Goal: Contribute content: Add original content to the website for others to see

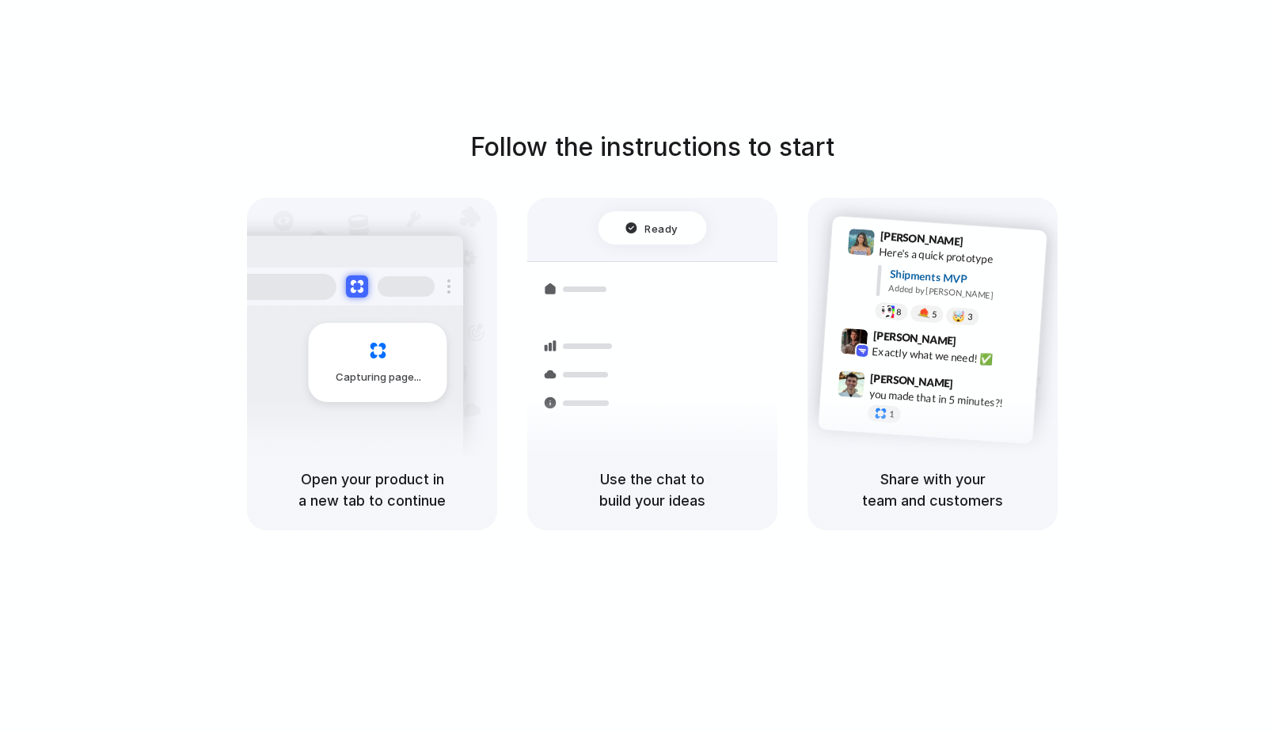
click at [443, 116] on div "Follow the instructions to start Capturing page Open your product in a new tab …" at bounding box center [652, 382] width 1305 height 764
click at [519, 15] on div "Follow the instructions to start Capturing page Open your product in a new tab …" at bounding box center [652, 382] width 1305 height 764
drag, startPoint x: 633, startPoint y: 65, endPoint x: 632, endPoint y: 428, distance: 363.4
click at [633, 428] on div "Follow the instructions to start Capturing page Open your product in a new tab …" at bounding box center [652, 382] width 1305 height 764
click at [632, 428] on div "Container from Shanghai 40ft • ETA Dec 28 • In transit Express delivery to NYC …" at bounding box center [710, 435] width 168 height 222
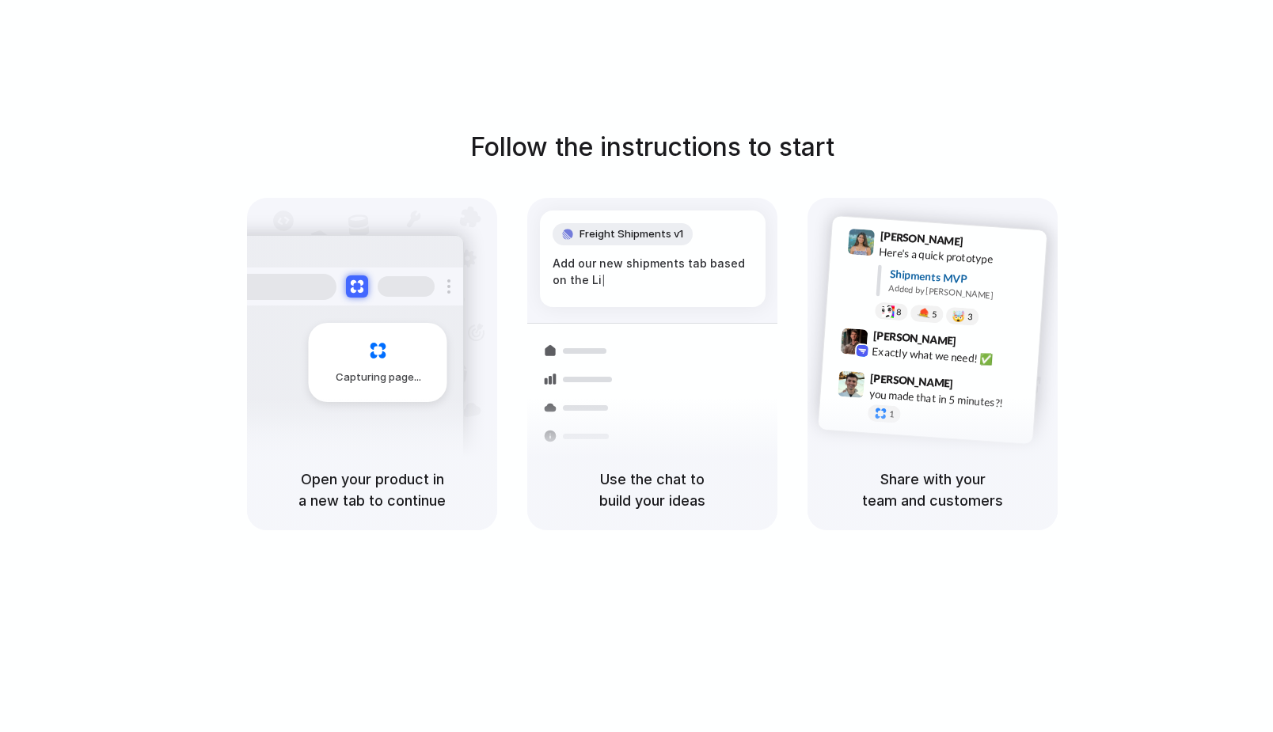
drag, startPoint x: 671, startPoint y: 487, endPoint x: 353, endPoint y: 179, distance: 442.3
click at [353, 179] on div "Follow the instructions to start Capturing page Open your product in a new tab …" at bounding box center [652, 382] width 1305 height 764
click at [353, 179] on div "Follow the instructions to start Capturing page Open your product in a new tab …" at bounding box center [652, 329] width 1273 height 402
drag, startPoint x: 612, startPoint y: 21, endPoint x: 659, endPoint y: 505, distance: 486.8
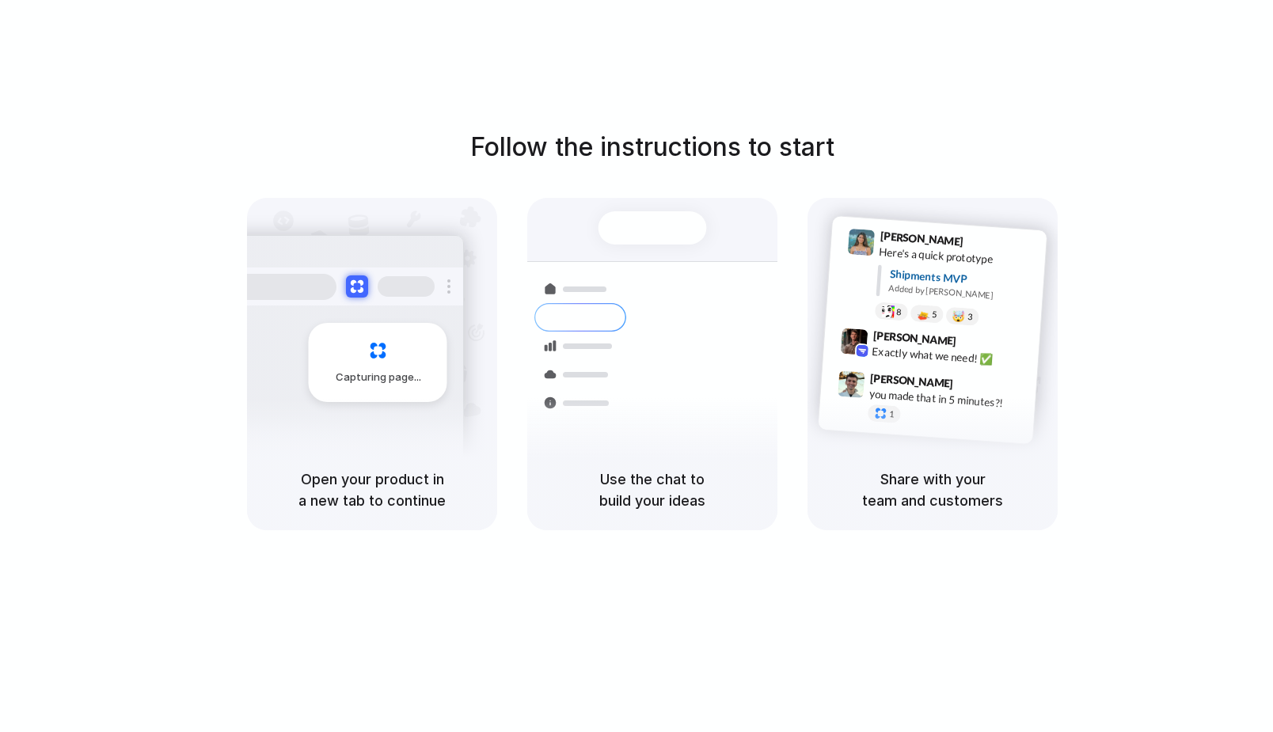
click at [659, 505] on div "Follow the instructions to start Capturing page Open your product in a new tab …" at bounding box center [652, 382] width 1305 height 764
click at [659, 504] on h5 "Use the chat to build your ideas" at bounding box center [652, 490] width 212 height 43
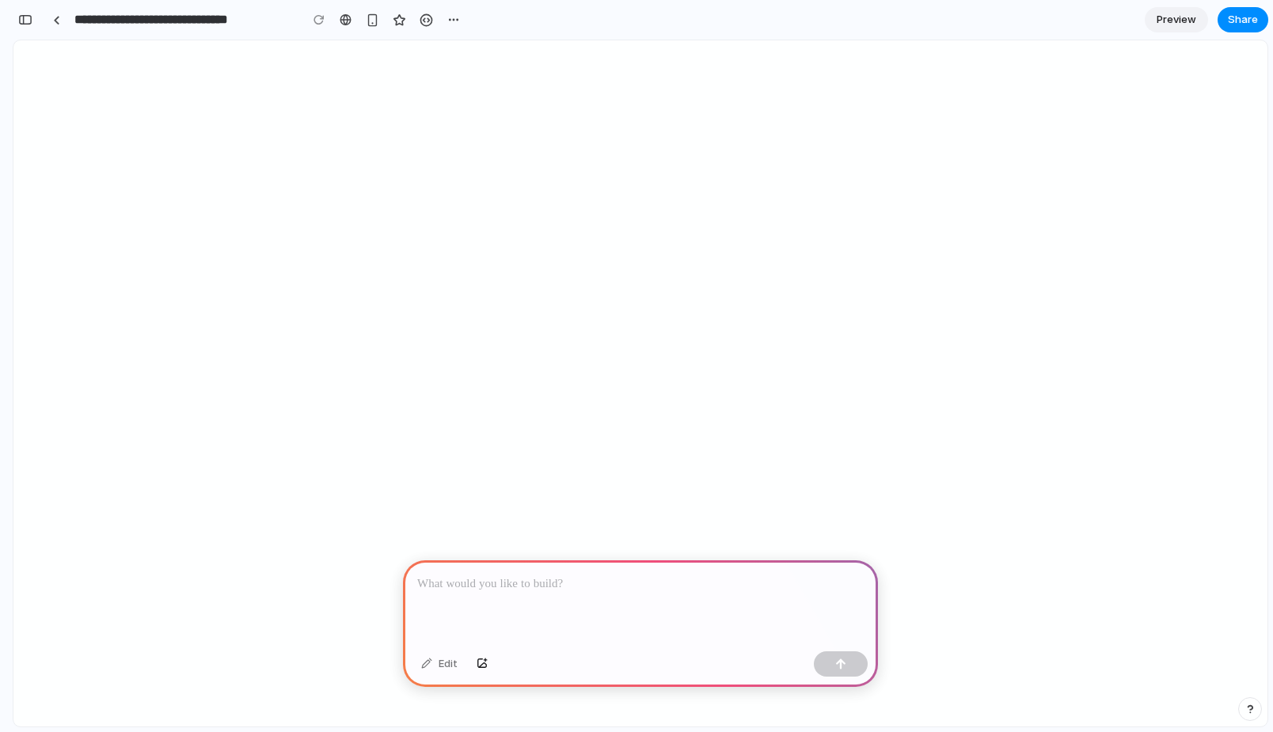
click at [590, 595] on div at bounding box center [640, 602] width 475 height 85
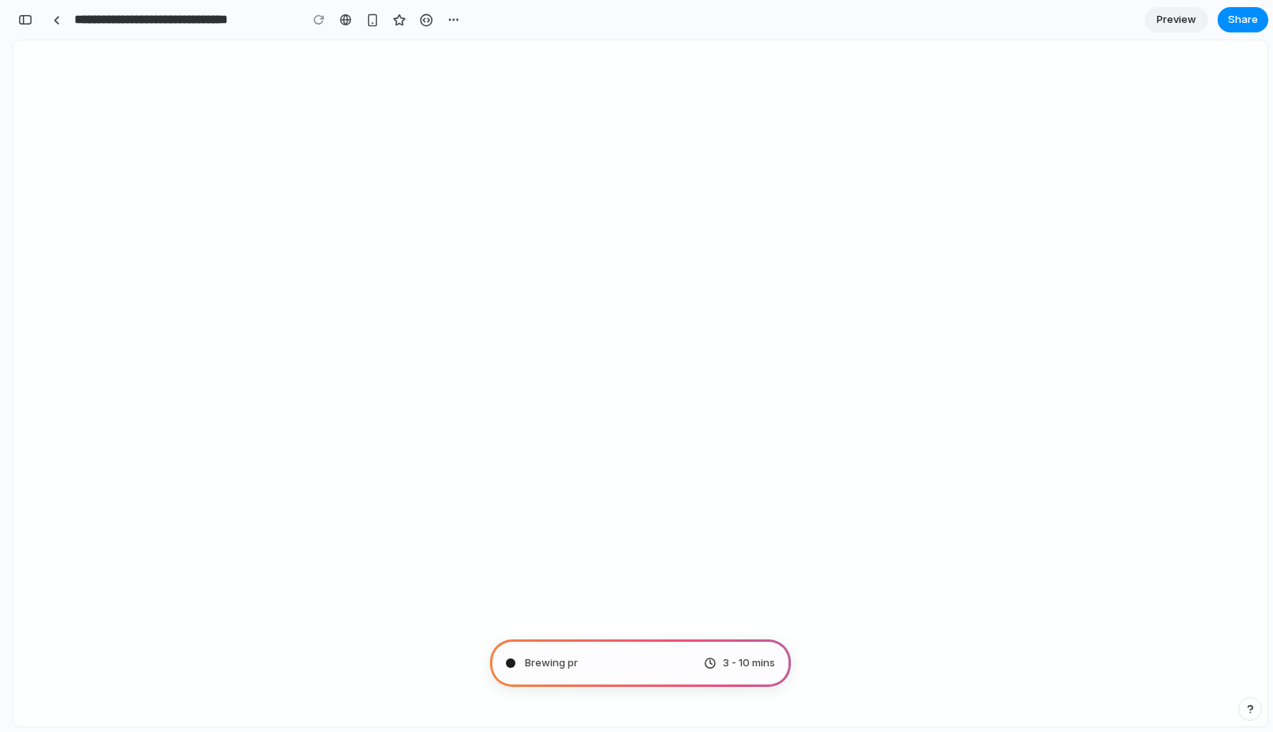
type input "**********"
click at [28, 25] on button "button" at bounding box center [25, 19] width 25 height 25
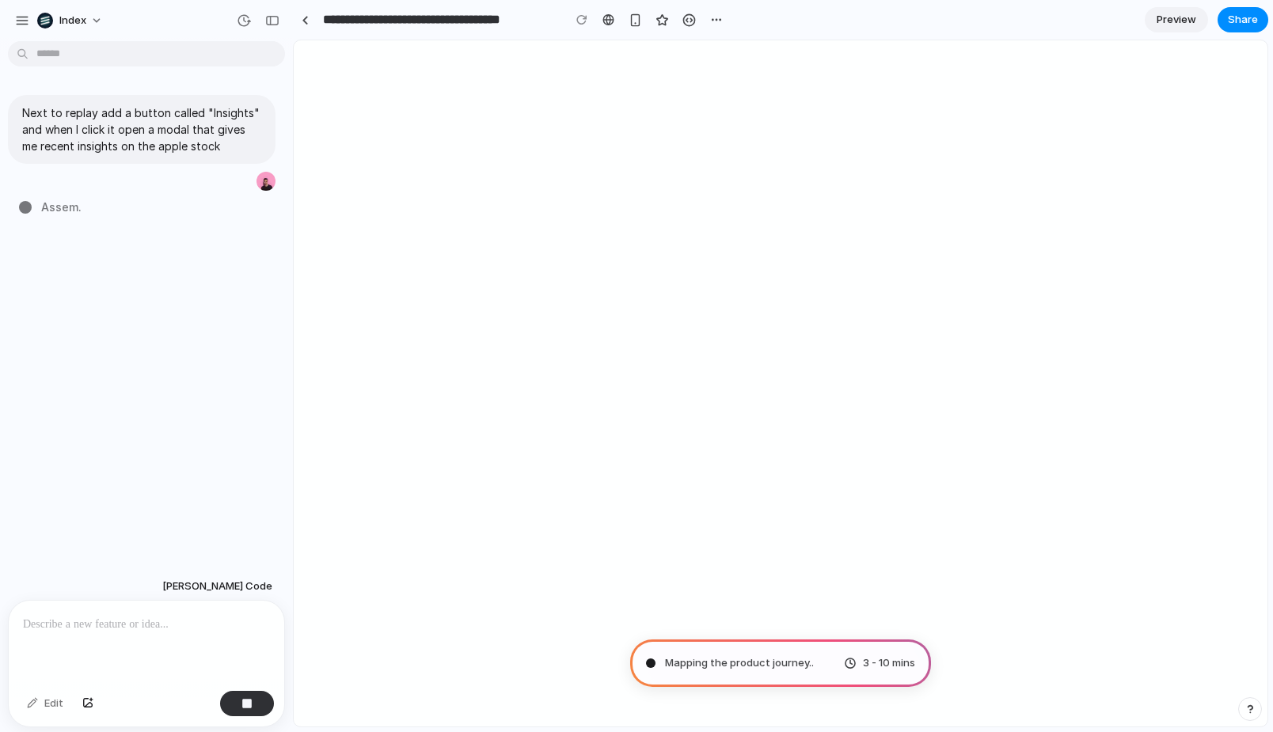
drag, startPoint x: 405, startPoint y: 180, endPoint x: 293, endPoint y: 180, distance: 111.6
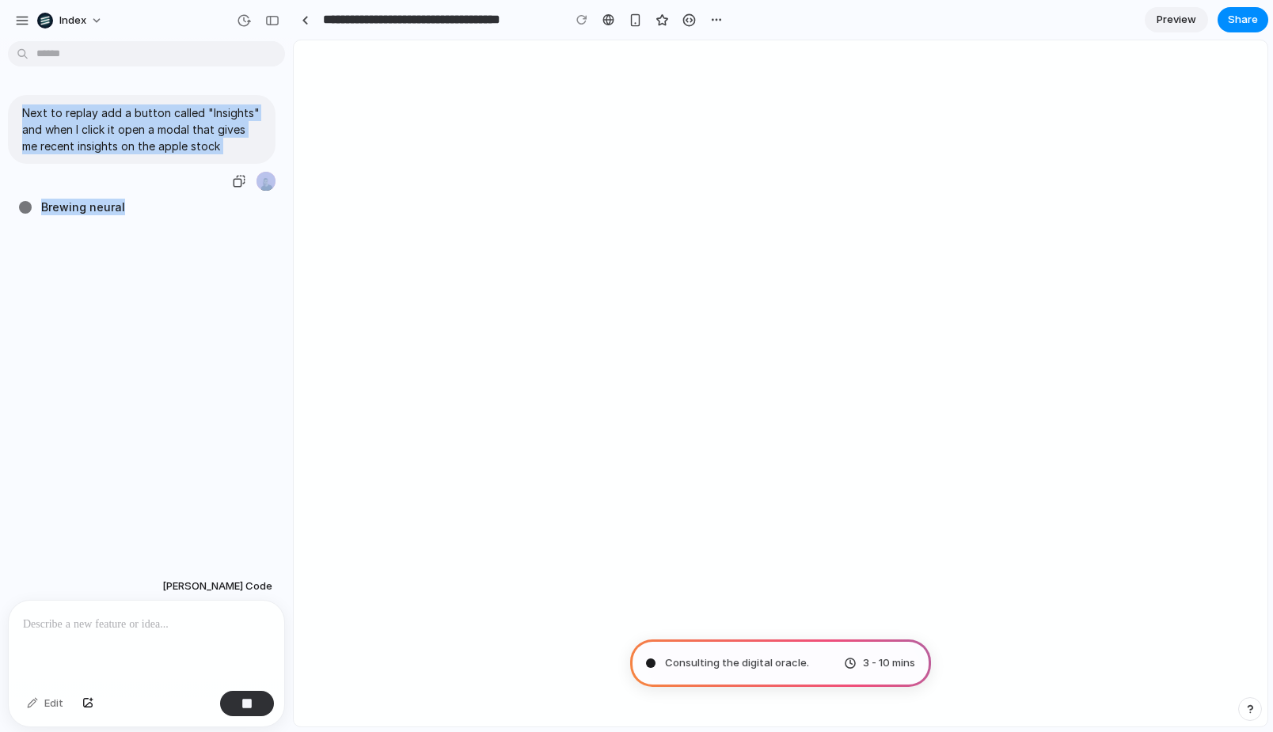
drag, startPoint x: 191, startPoint y: 68, endPoint x: 189, endPoint y: 267, distance: 198.7
click at [189, 267] on div "Next to replay add a button called "Insights" and when I click it open a modal …" at bounding box center [141, 309] width 283 height 525
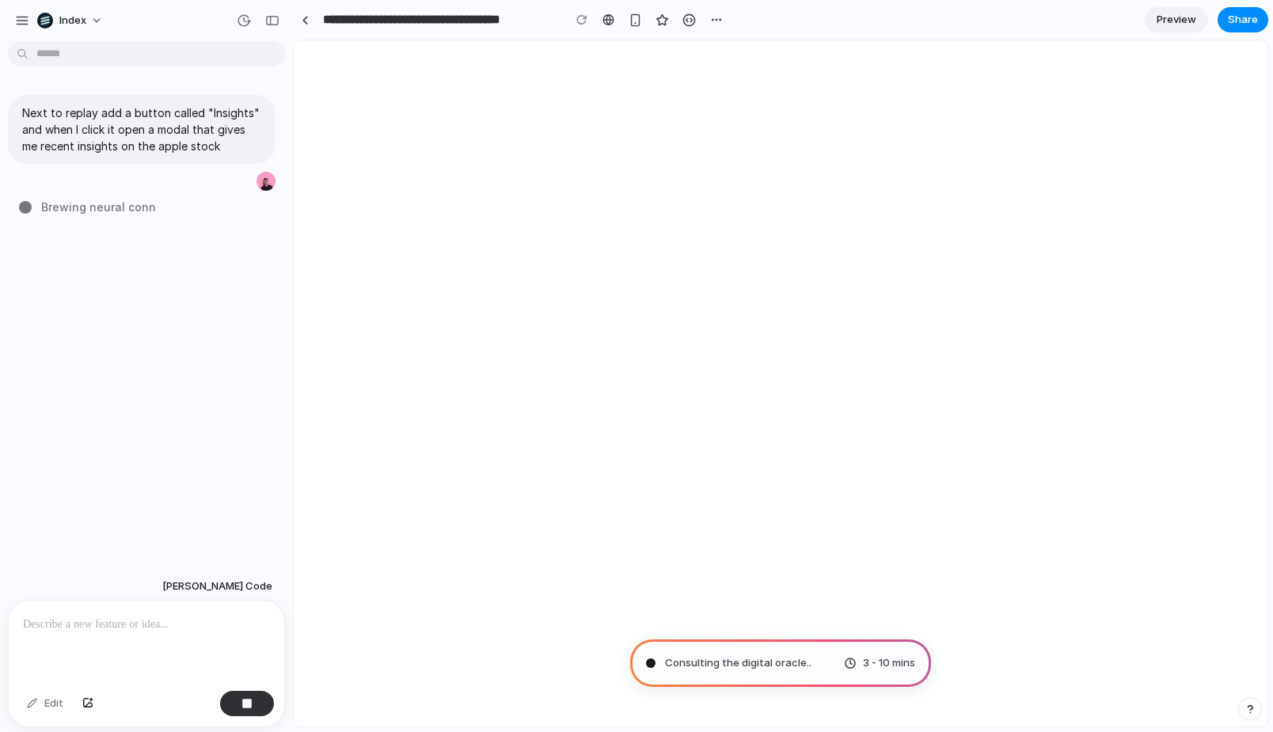
click at [189, 267] on div "Next to replay add a button called "Insights" and when I click it open a modal …" at bounding box center [141, 309] width 283 height 525
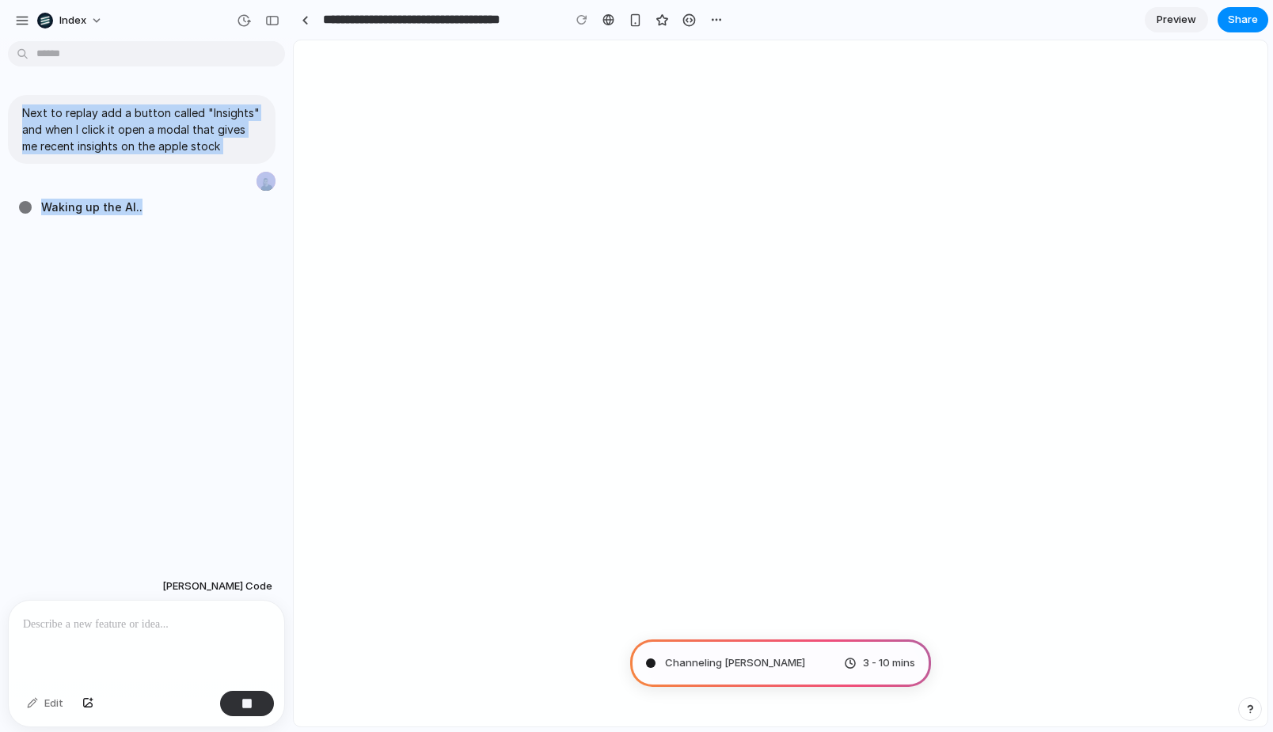
drag, startPoint x: 159, startPoint y: 231, endPoint x: 159, endPoint y: -37, distance: 268.4
click at [159, 0] on html "**********" at bounding box center [636, 366] width 1273 height 732
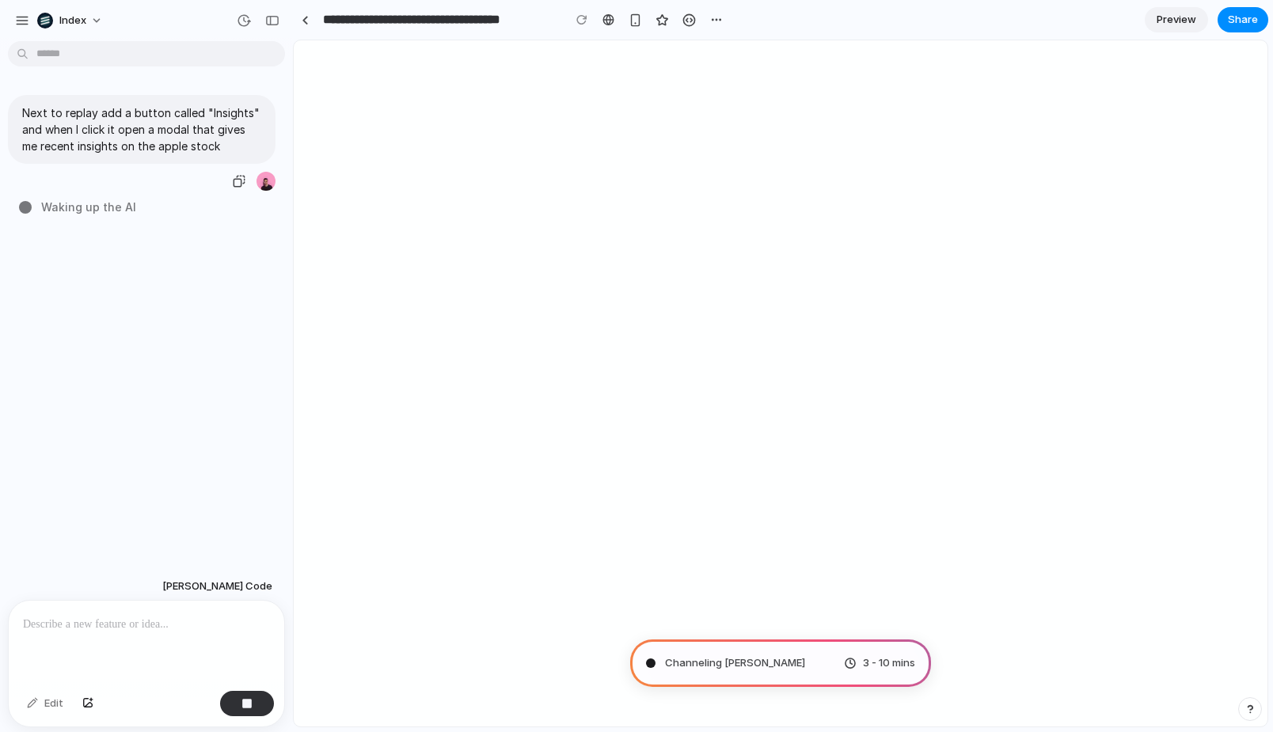
click at [129, 165] on div "Next to replay add a button called "Insights" and when I click it open a modal …" at bounding box center [142, 143] width 268 height 97
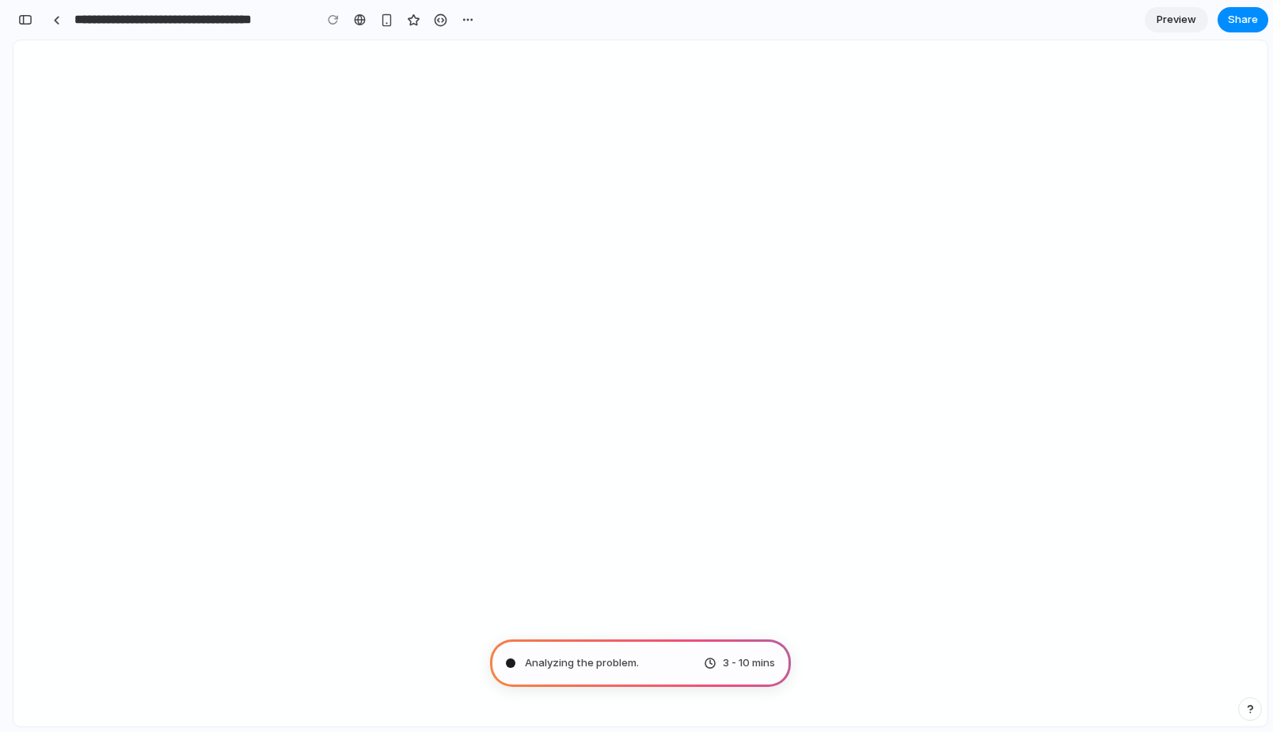
scroll to position [402, 0]
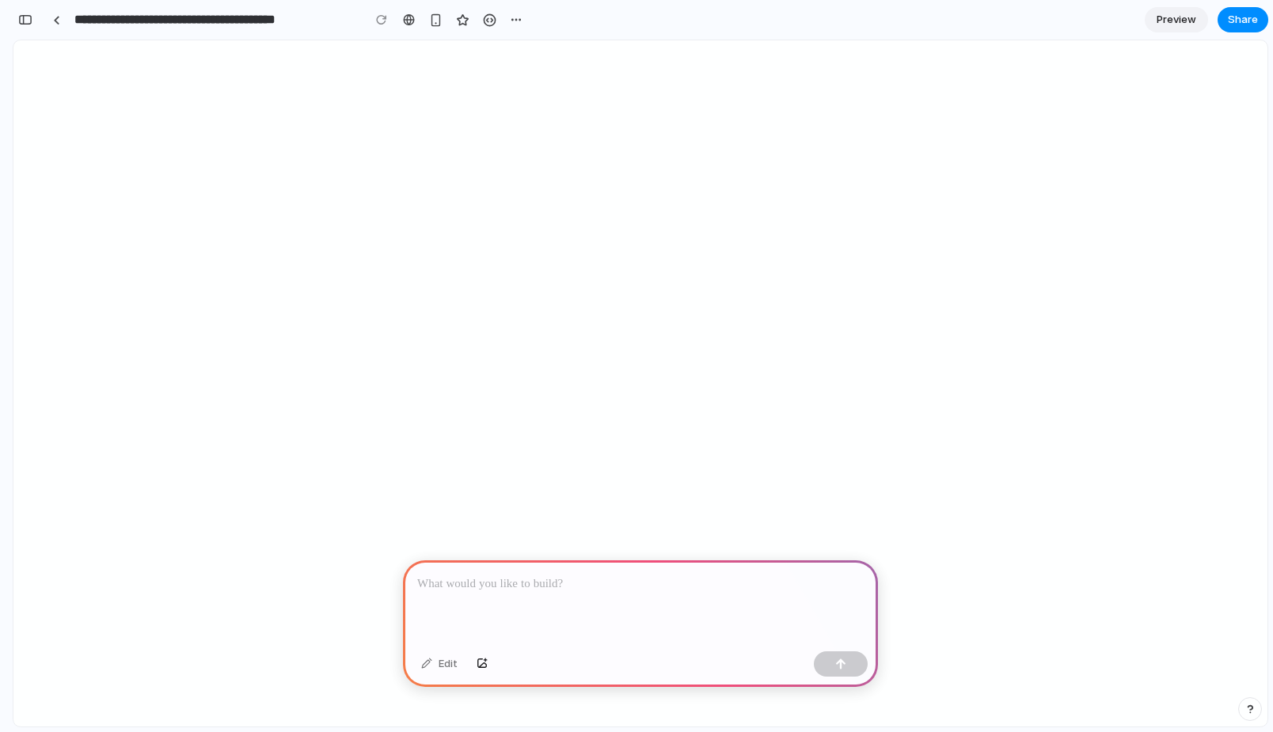
click at [621, 590] on p at bounding box center [640, 584] width 446 height 19
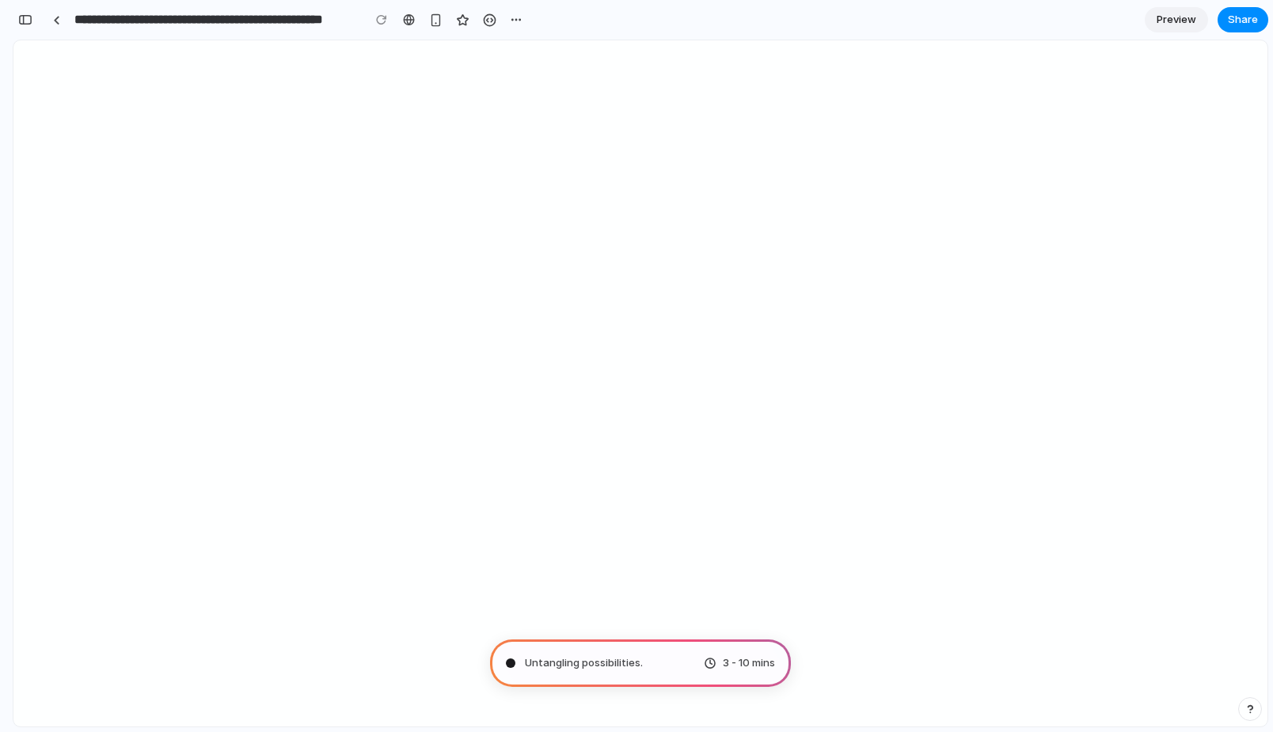
type input "**********"
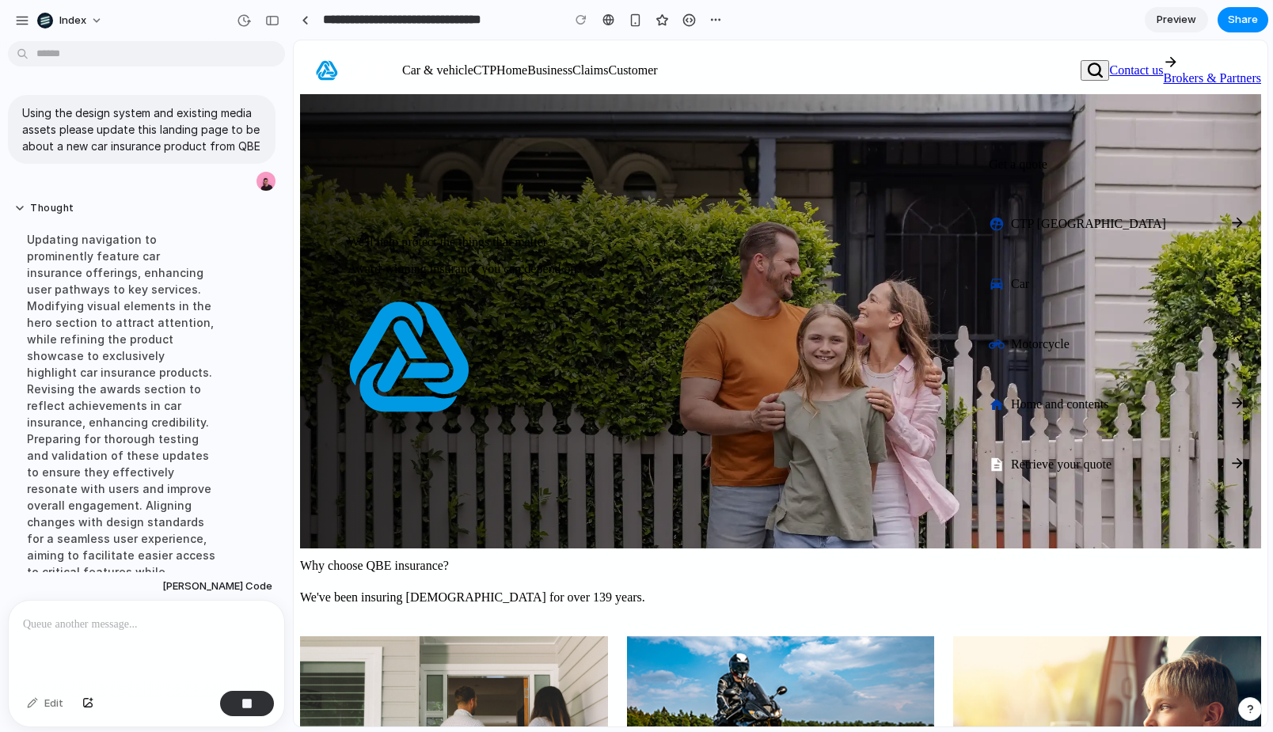
drag, startPoint x: 287, startPoint y: 272, endPoint x: 356, endPoint y: 272, distance: 68.9
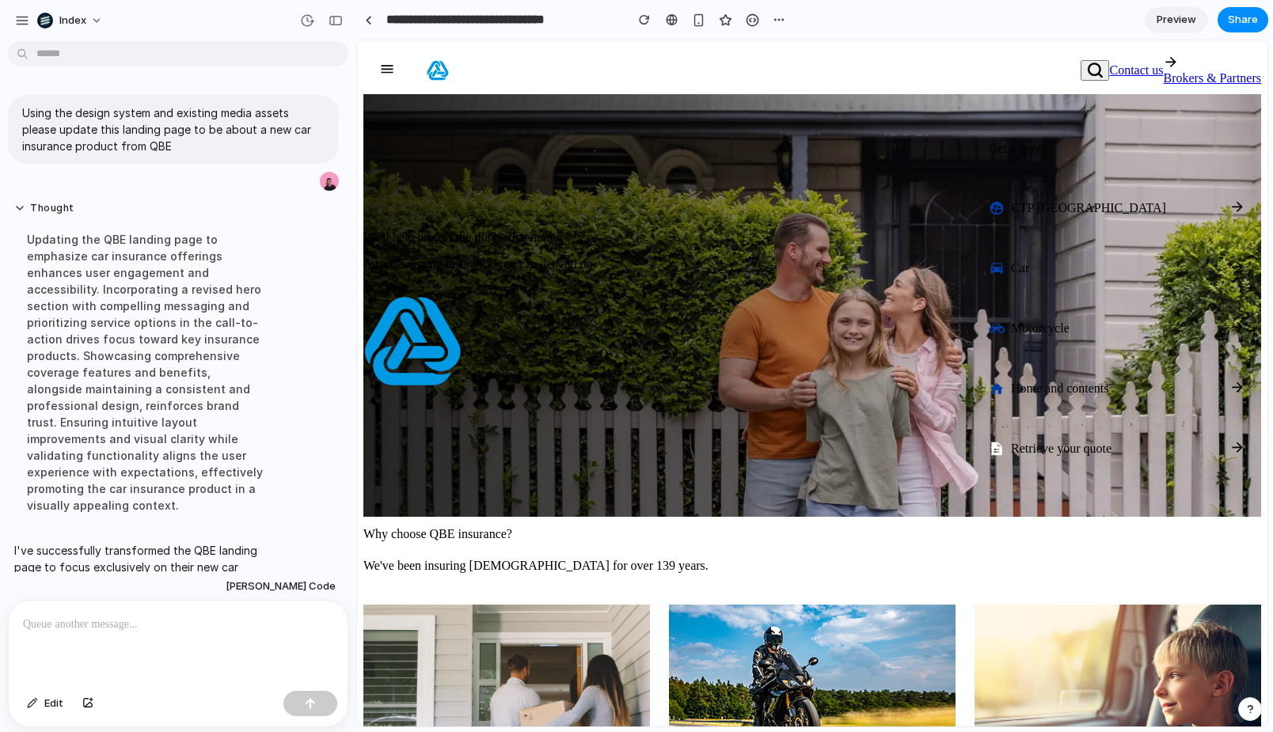
scroll to position [153, 0]
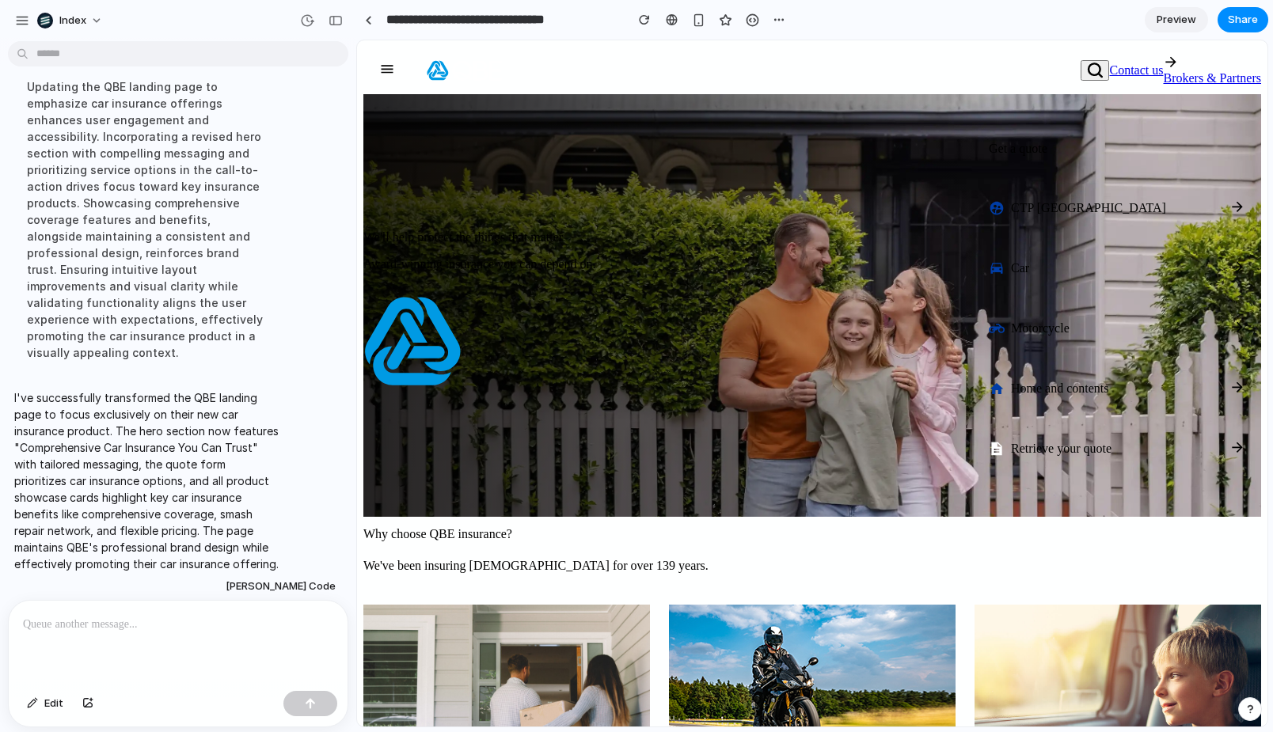
click at [659, 10] on div at bounding box center [671, 20] width 24 height 24
click at [663, 17] on link at bounding box center [671, 20] width 24 height 24
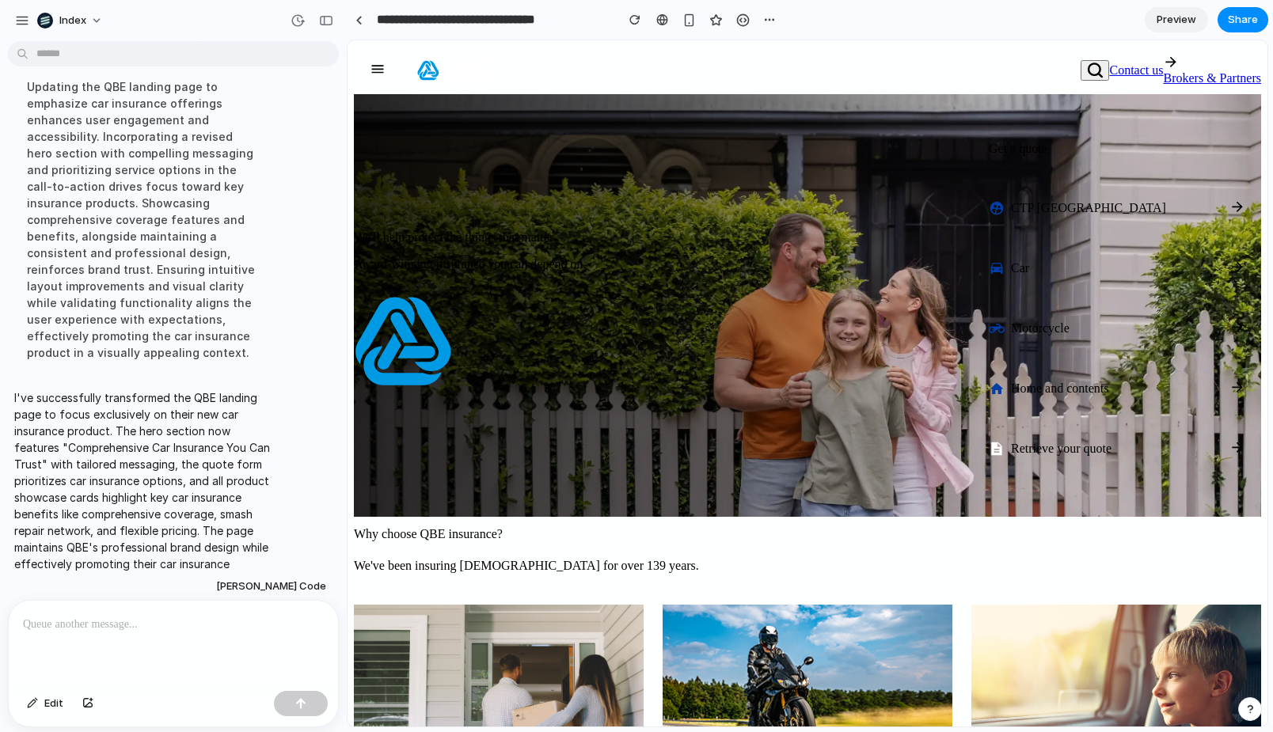
scroll to position [222, 0]
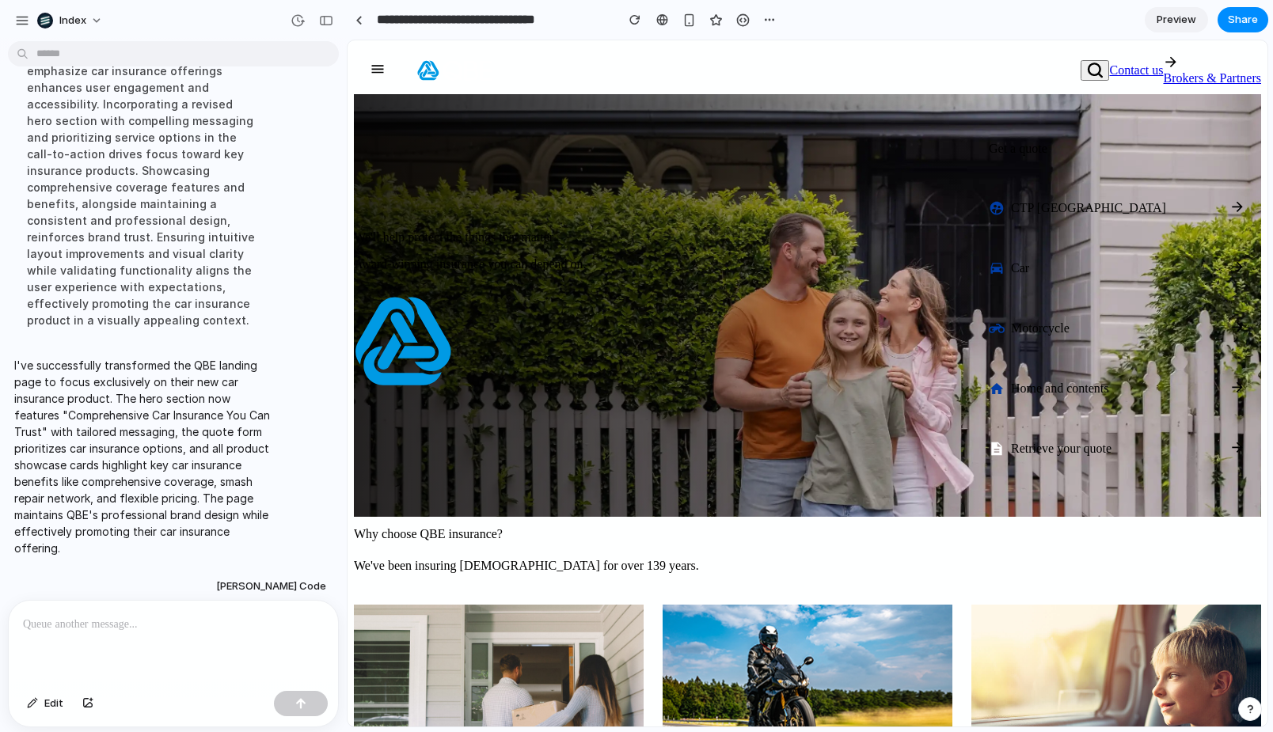
drag, startPoint x: 354, startPoint y: 237, endPoint x: 235, endPoint y: 237, distance: 118.7
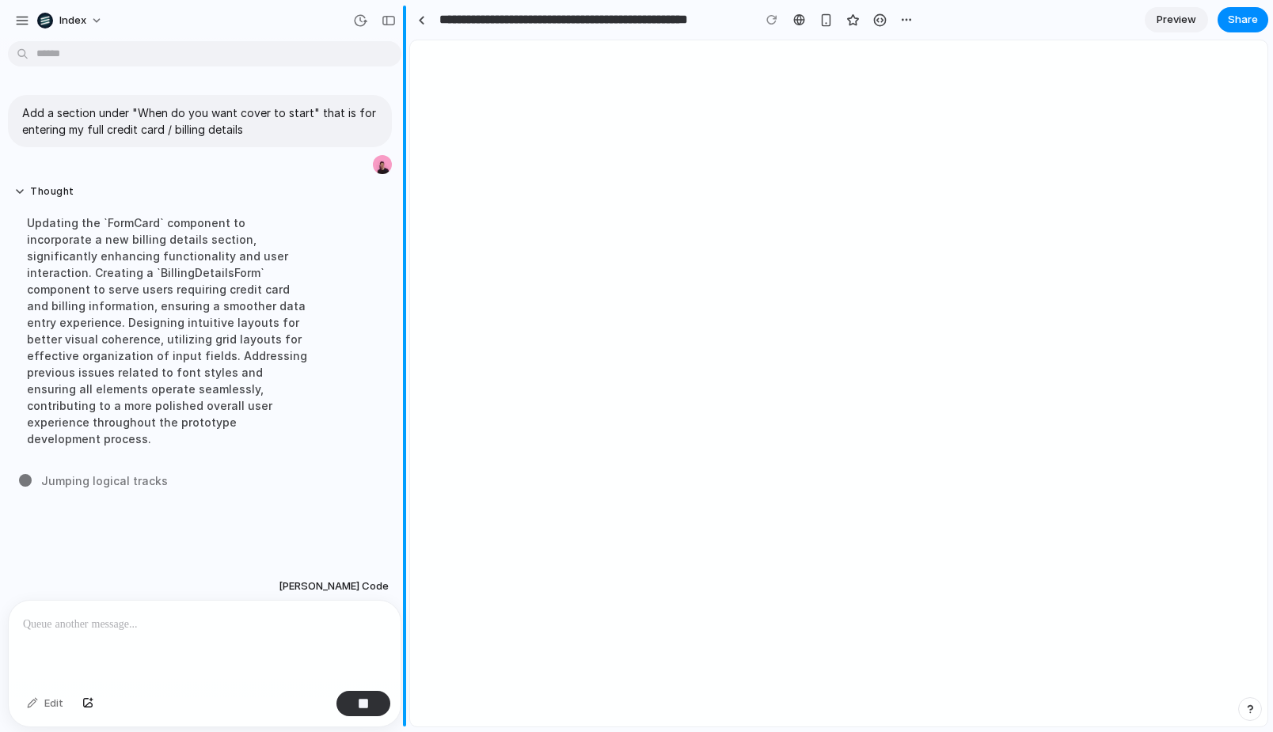
drag, startPoint x: 258, startPoint y: 196, endPoint x: 408, endPoint y: 195, distance: 150.4
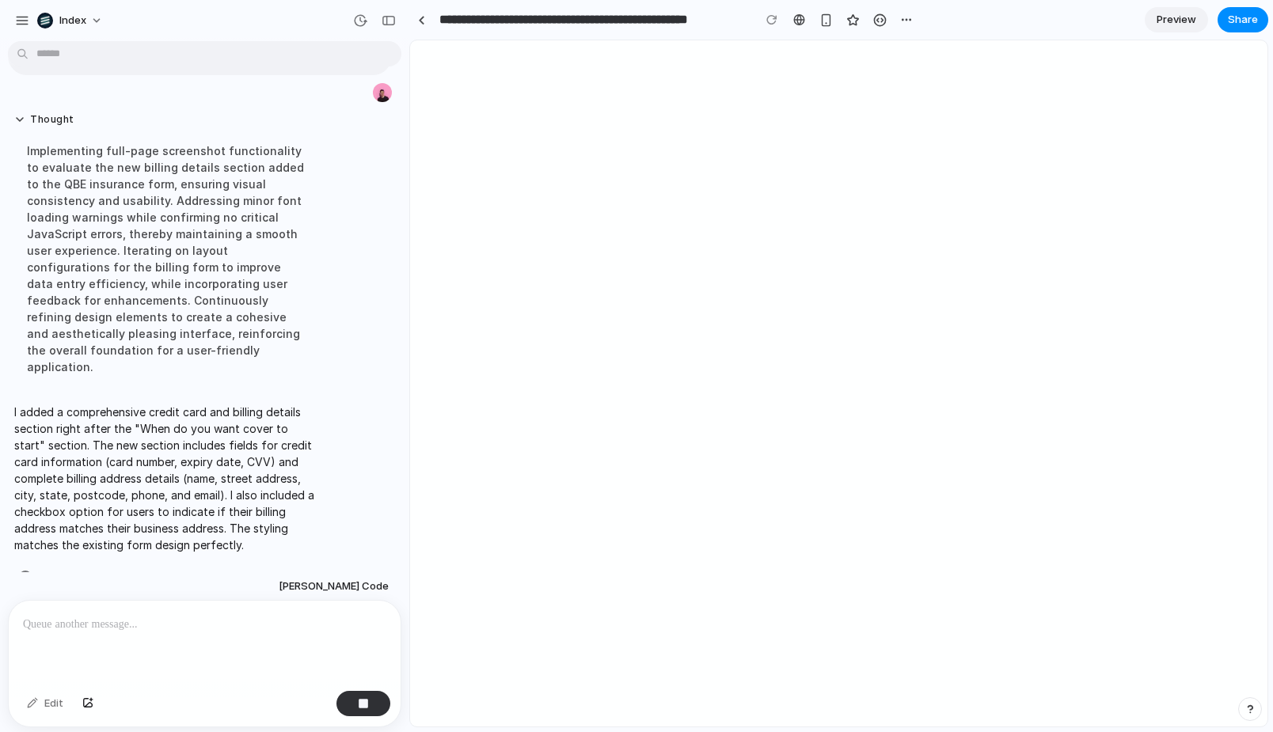
scroll to position [36, 0]
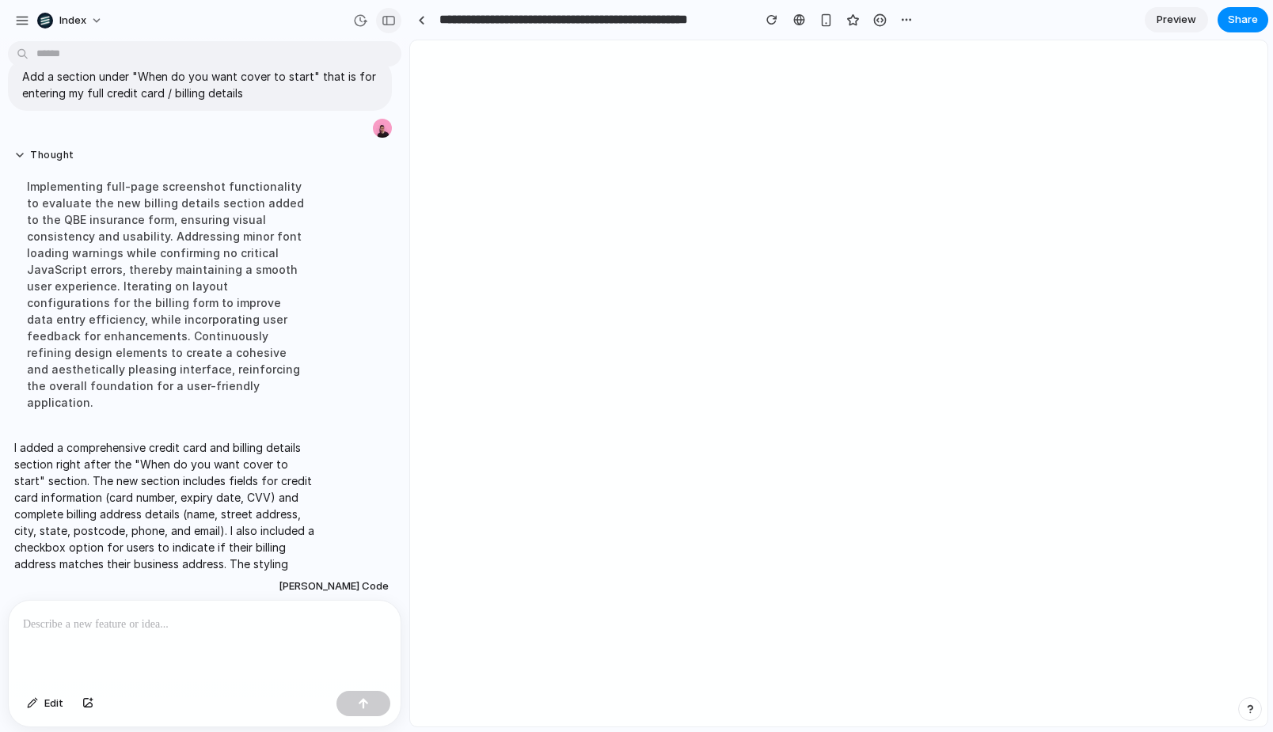
click at [388, 19] on div "button" at bounding box center [389, 20] width 14 height 11
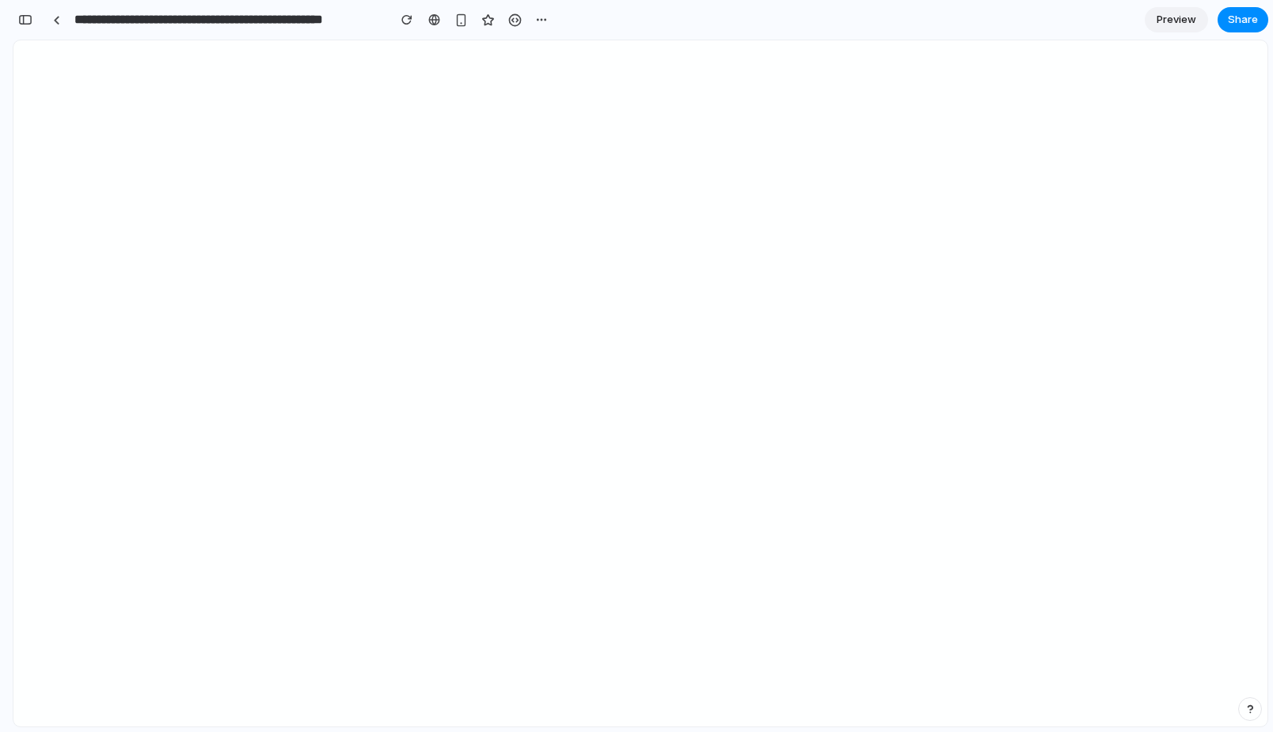
scroll to position [72, 0]
click at [463, 21] on div "button" at bounding box center [460, 19] width 13 height 13
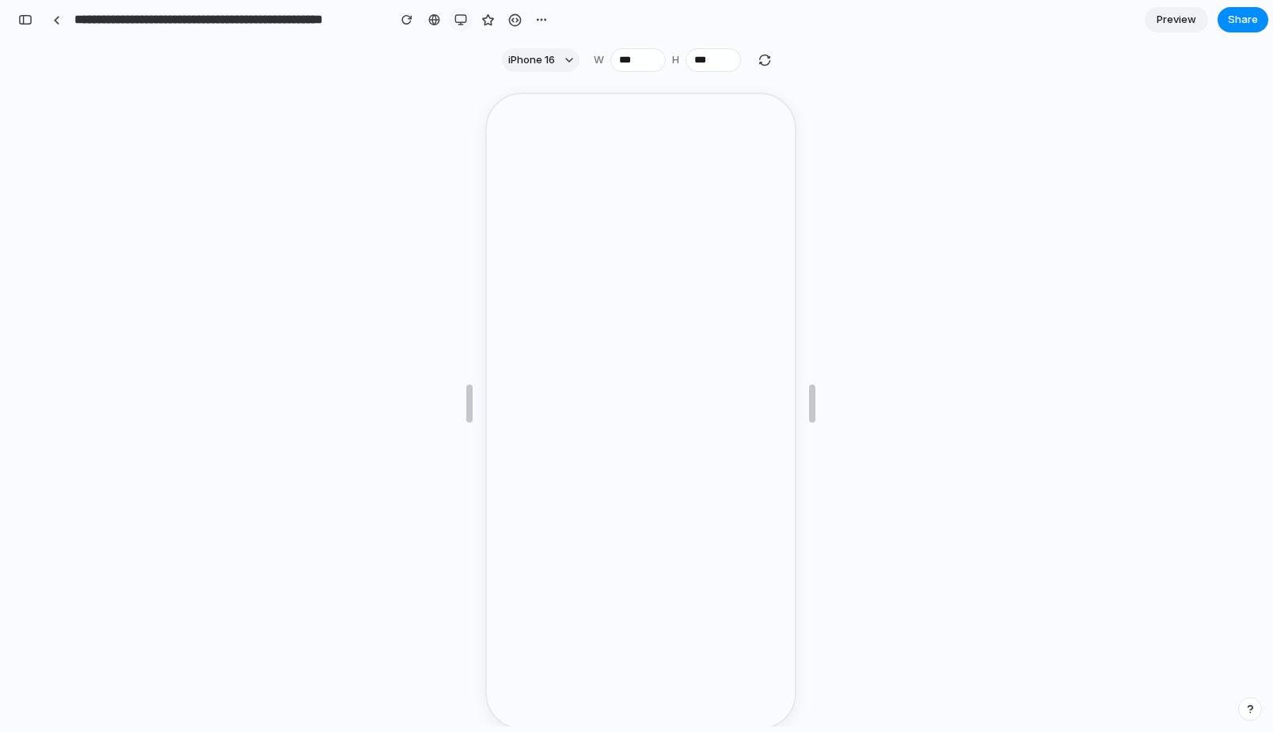
click at [459, 13] on button "button" at bounding box center [461, 20] width 24 height 24
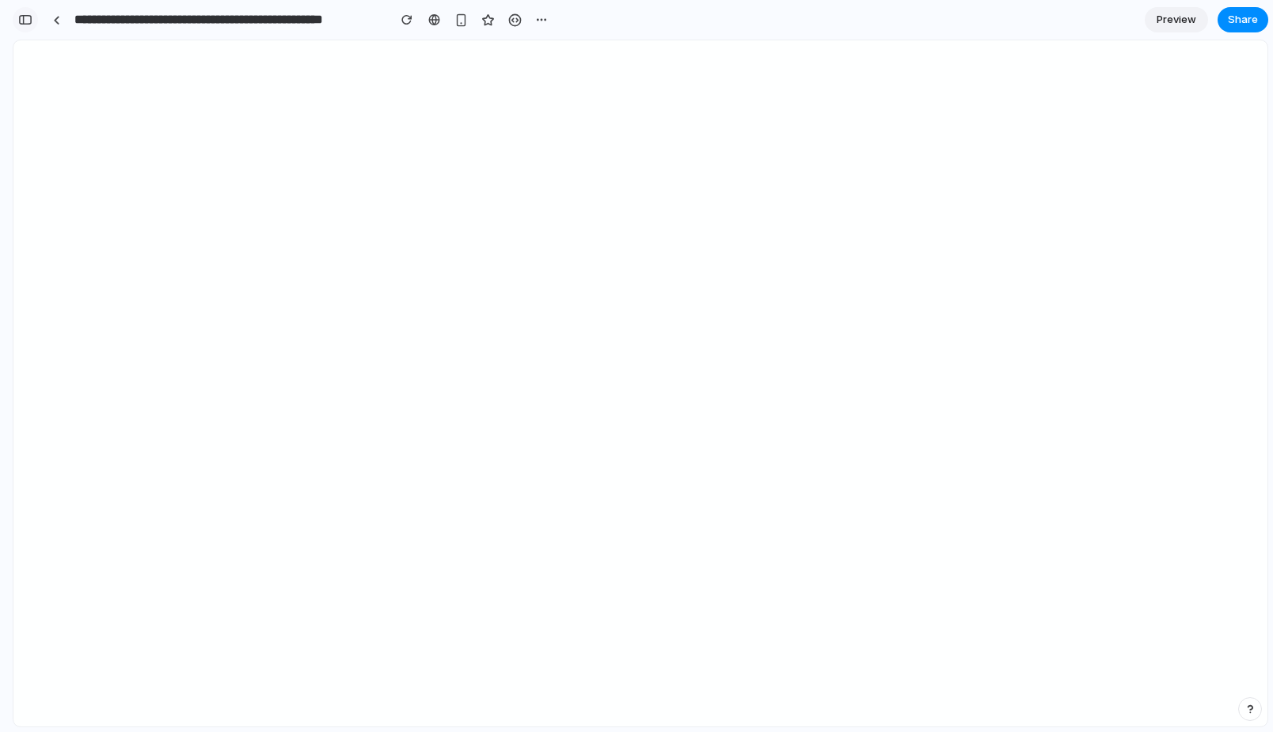
click at [28, 14] on div "button" at bounding box center [25, 19] width 14 height 11
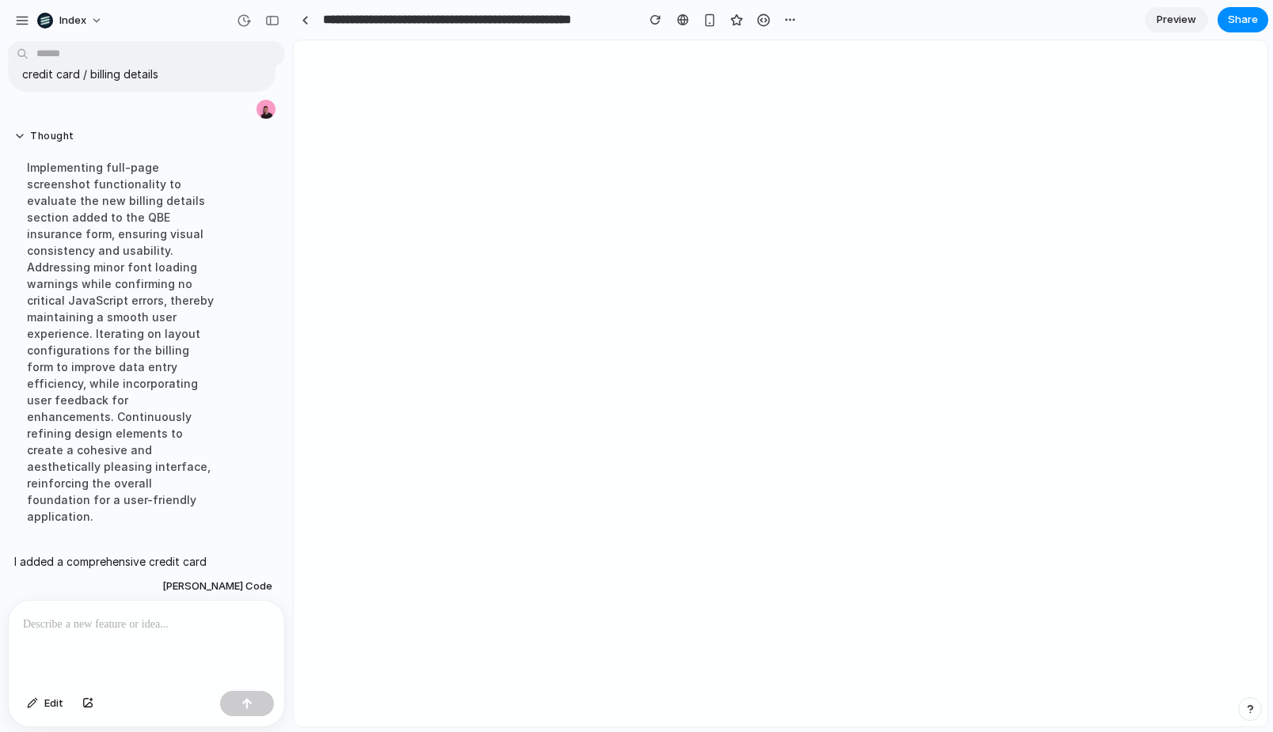
click at [116, 628] on p at bounding box center [146, 624] width 247 height 19
click at [159, 616] on p at bounding box center [146, 624] width 247 height 19
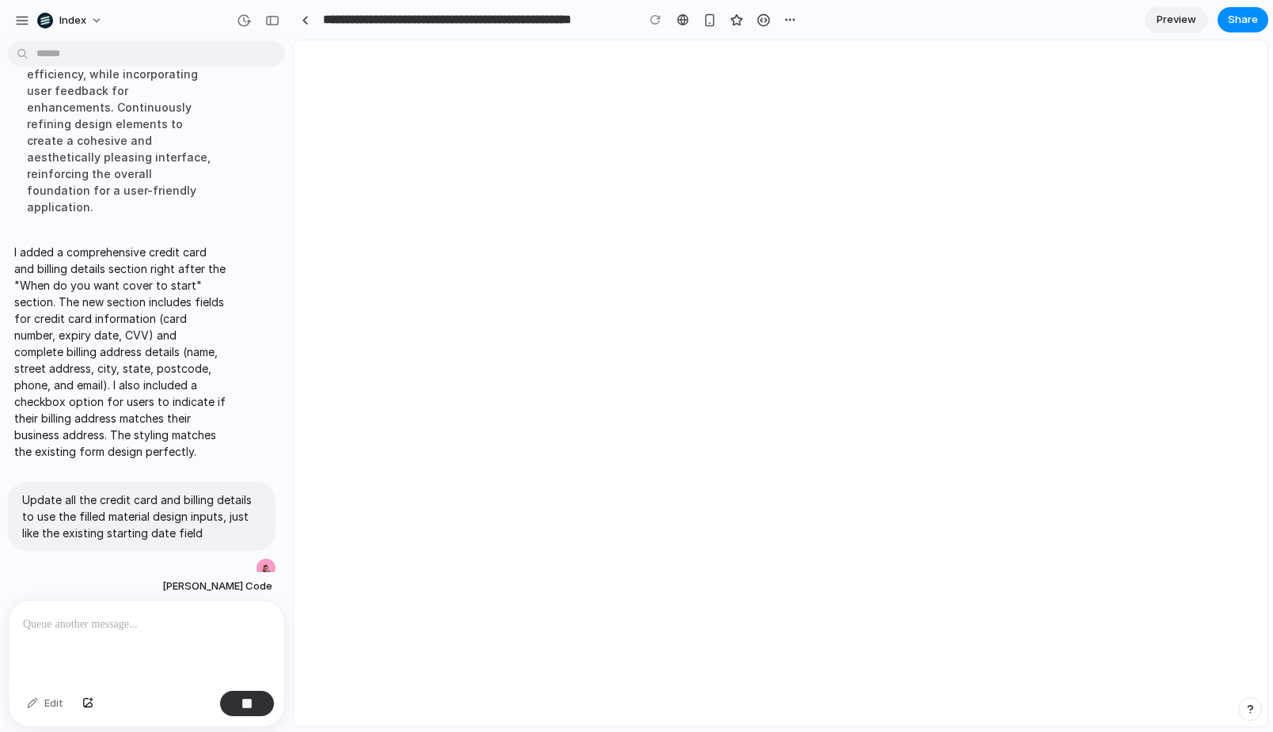
click at [82, 649] on div at bounding box center [146, 643] width 275 height 84
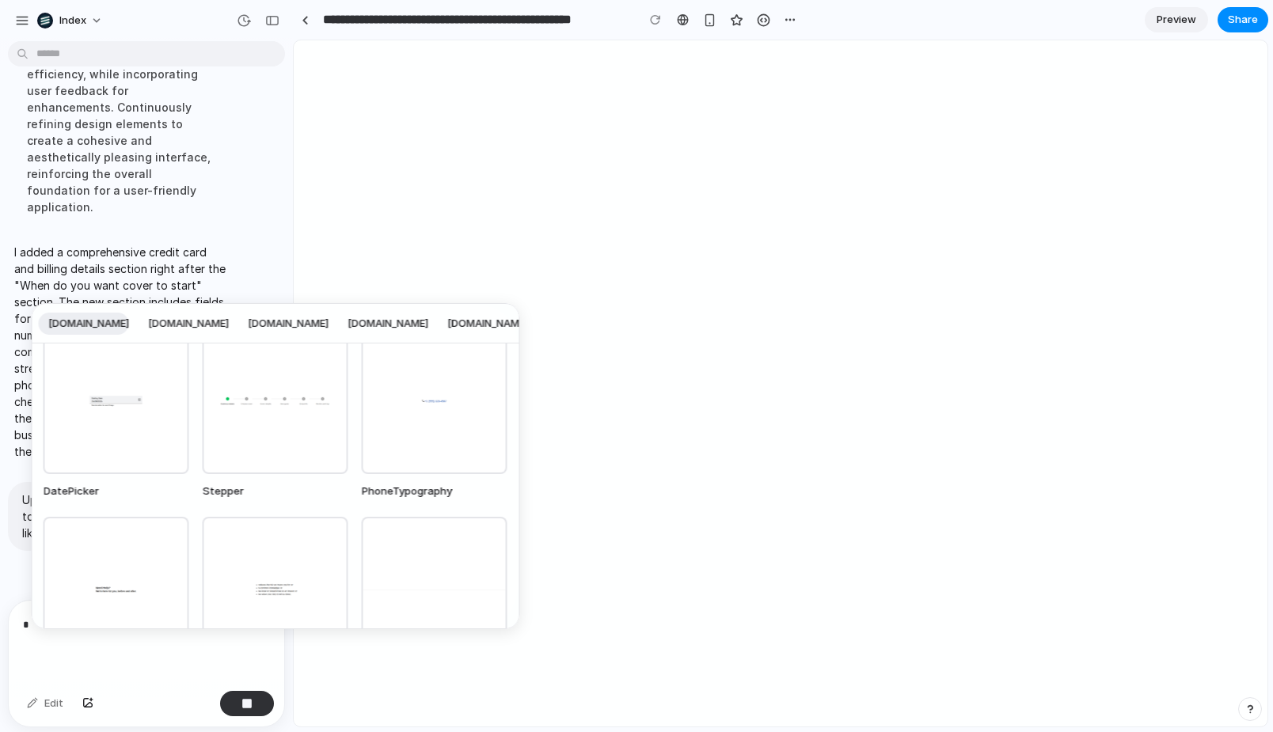
scroll to position [0, 0]
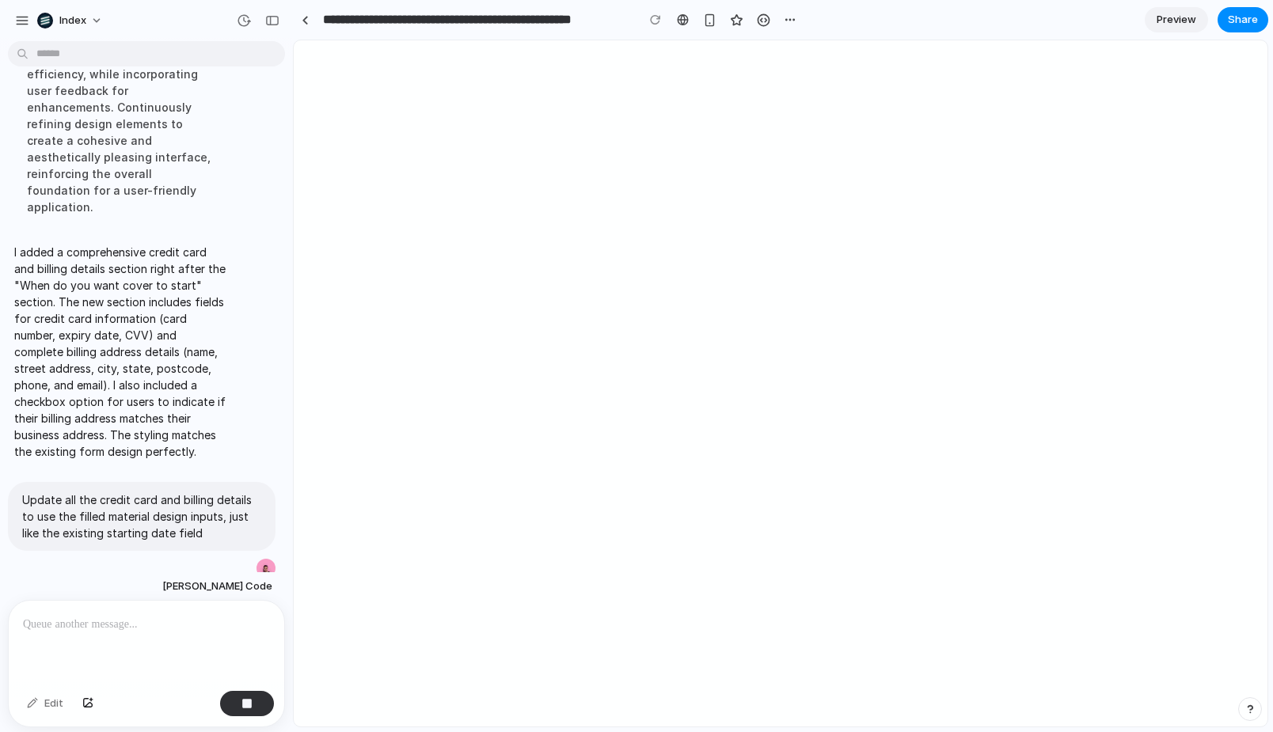
click at [118, 614] on div at bounding box center [146, 643] width 275 height 84
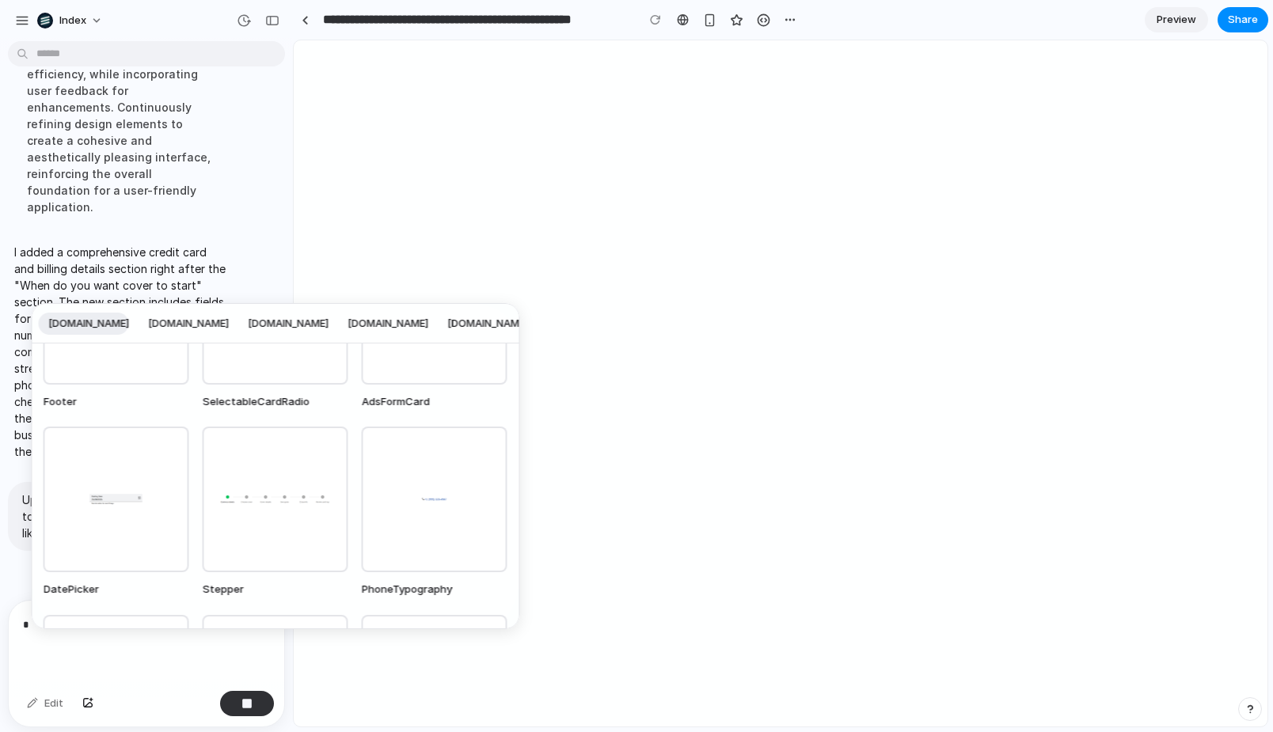
scroll to position [306, 0]
click at [122, 514] on div "DatePicker component from www.qbe.com library" at bounding box center [117, 497] width 146 height 146
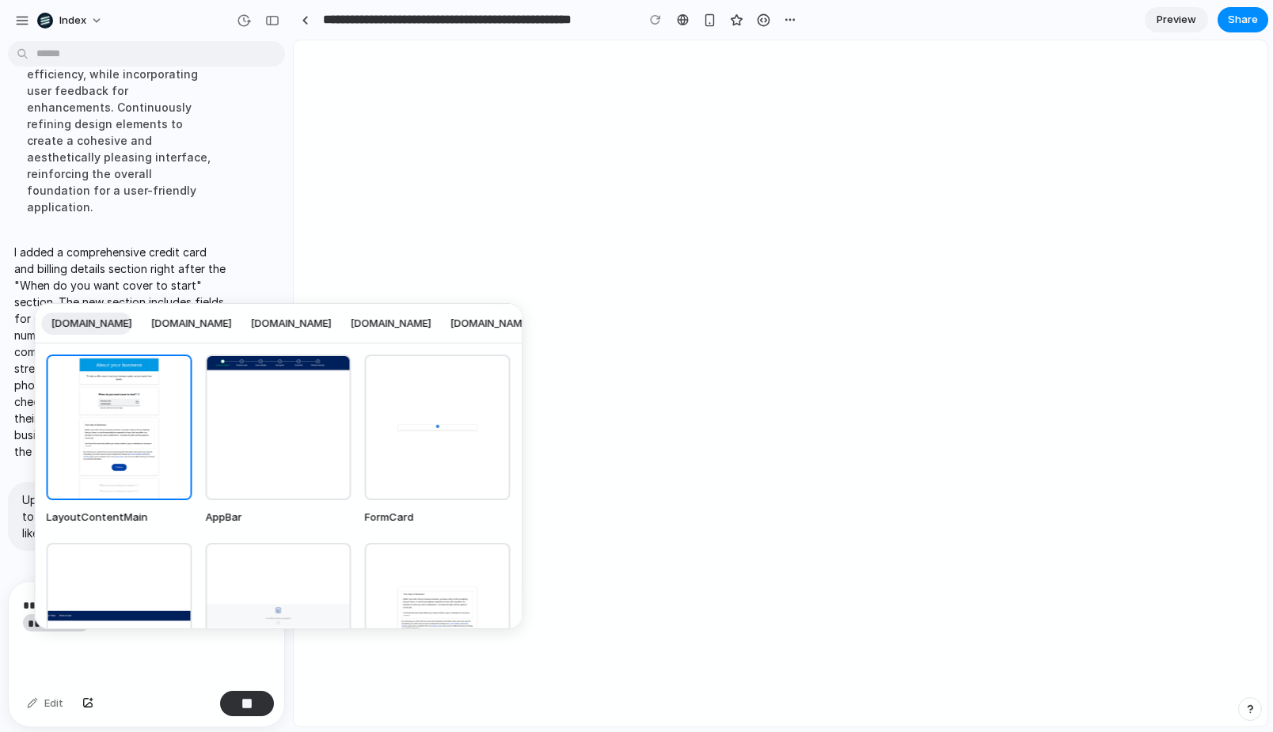
scroll to position [366, 0]
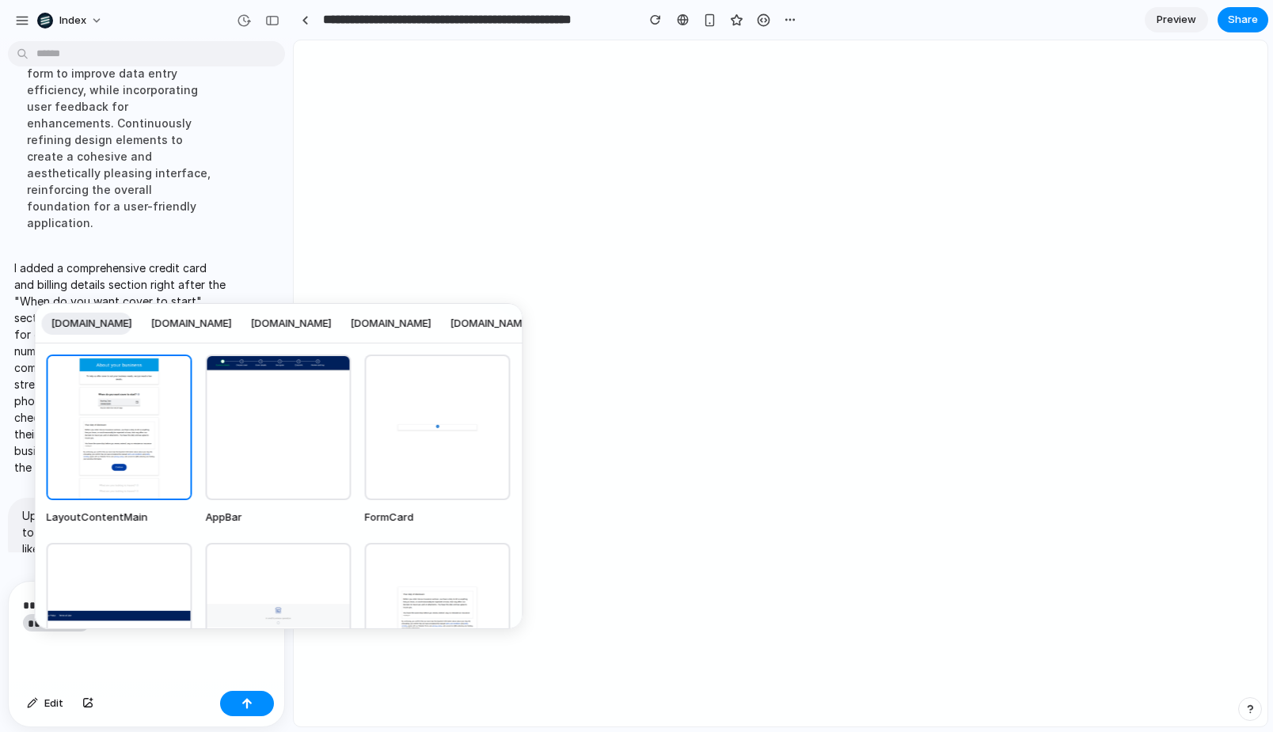
click at [109, 263] on div "www.qbe.com www.propwiz.com.au my.openphone.com www.ebay.com app.plain.com trum…" at bounding box center [636, 366] width 1273 height 732
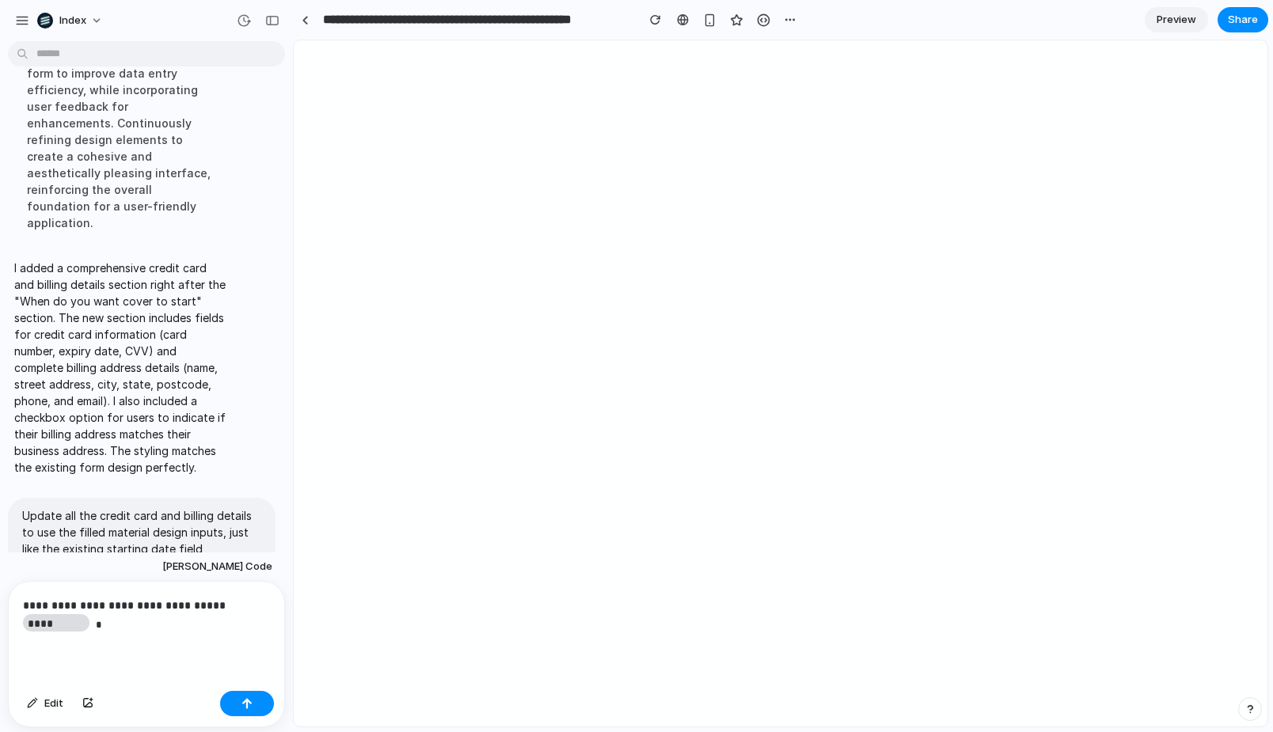
click at [145, 636] on div "**********" at bounding box center [146, 634] width 275 height 104
drag, startPoint x: 129, startPoint y: 629, endPoint x: -33, endPoint y: 553, distance: 179.2
click at [0, 553] on html "**********" at bounding box center [636, 366] width 1273 height 732
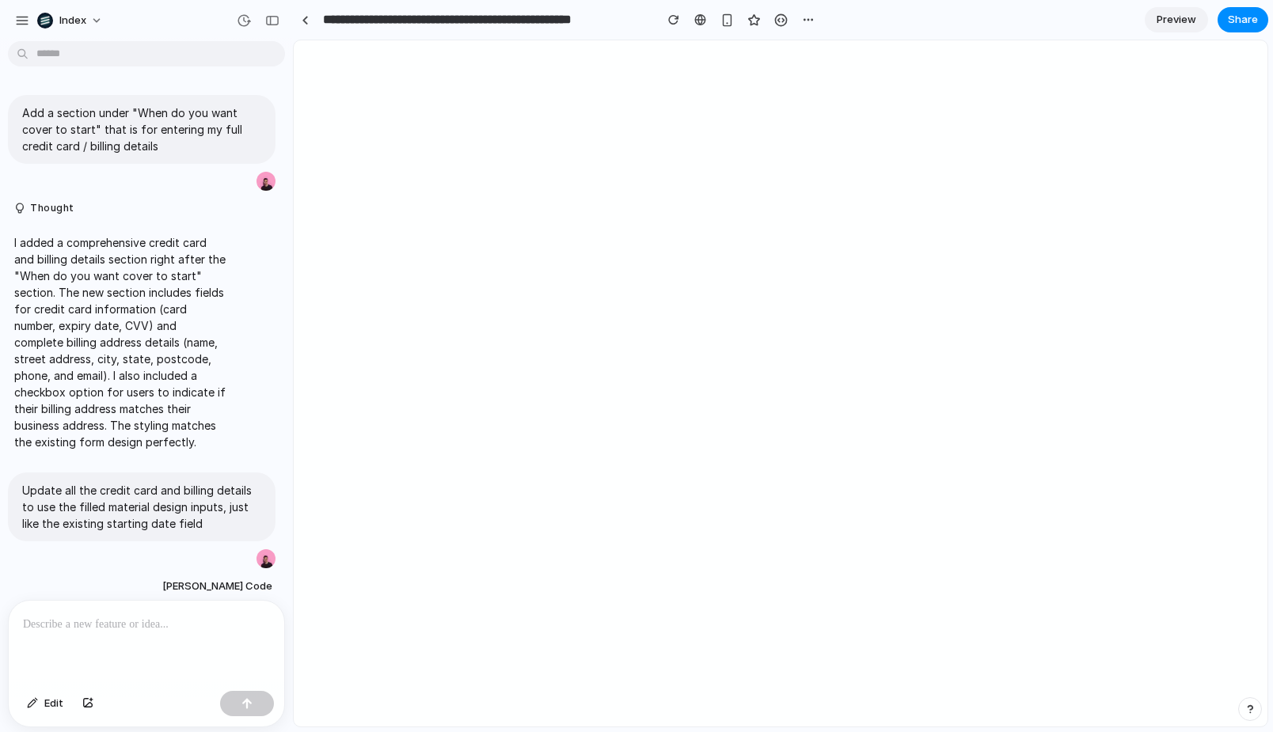
scroll to position [5, 0]
click at [144, 490] on p "Update all the credit card and billing details to use the filled material desig…" at bounding box center [141, 503] width 239 height 50
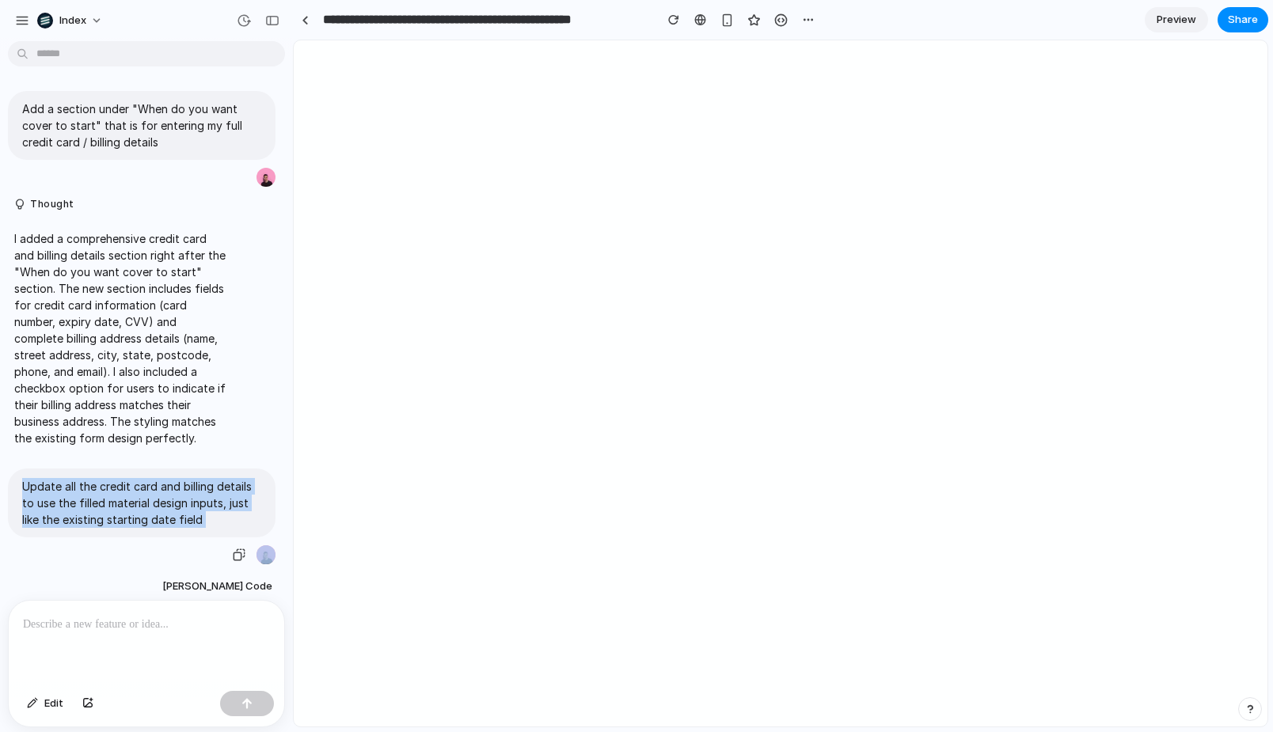
click at [144, 490] on p "Update all the credit card and billing details to use the filled material desig…" at bounding box center [141, 503] width 239 height 50
copy div "Update all the credit card and billing details to use the filled material desig…"
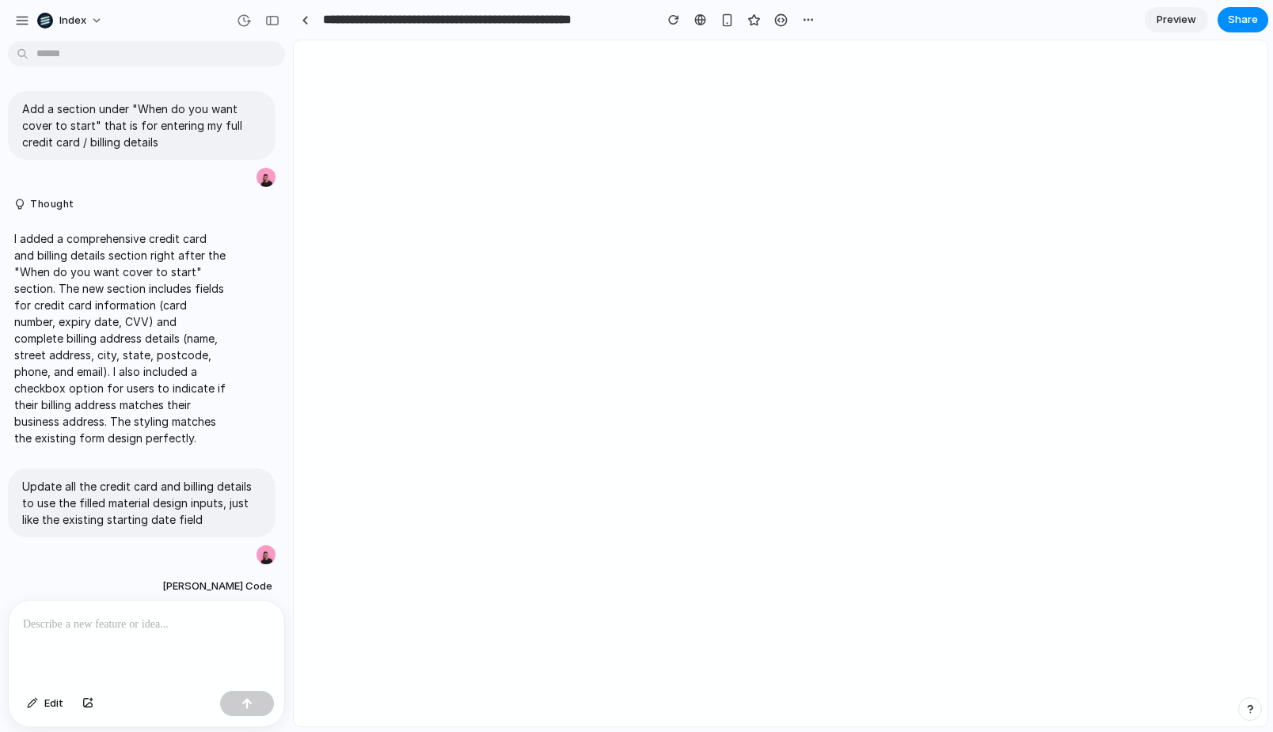
click at [99, 620] on p at bounding box center [146, 624] width 247 height 19
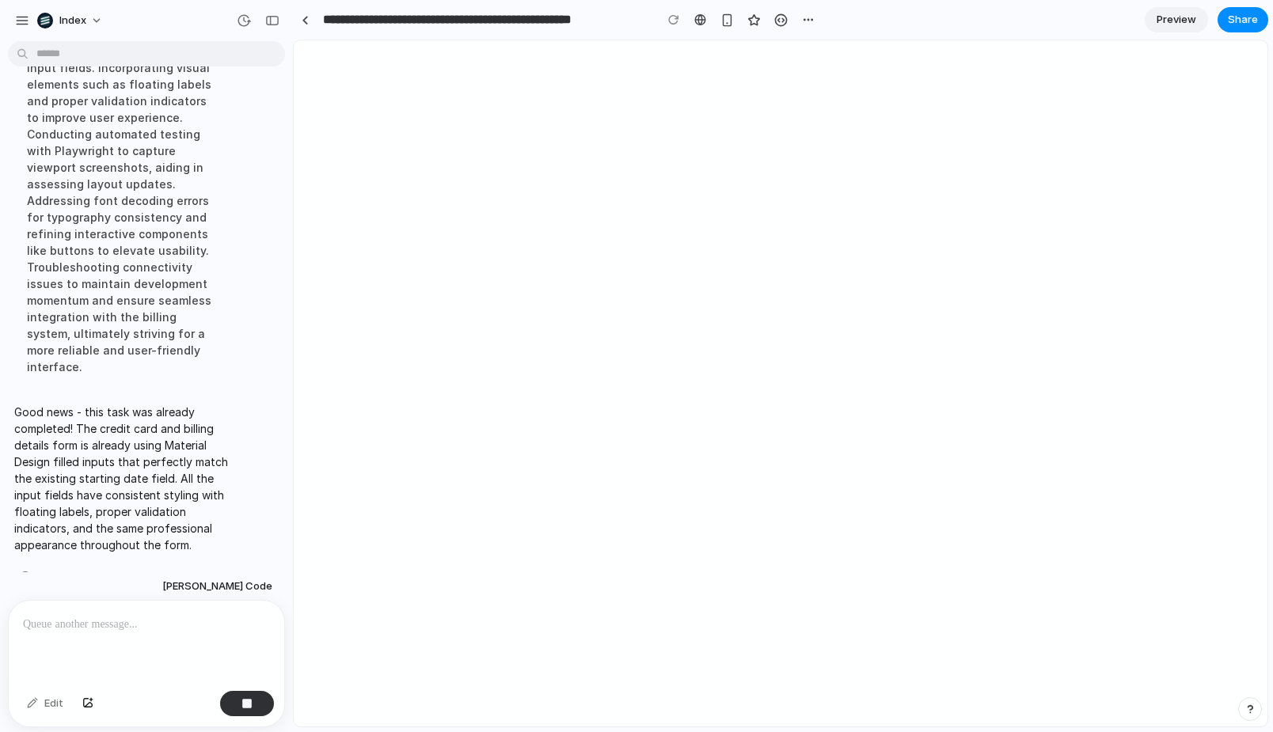
scroll to position [1252, 0]
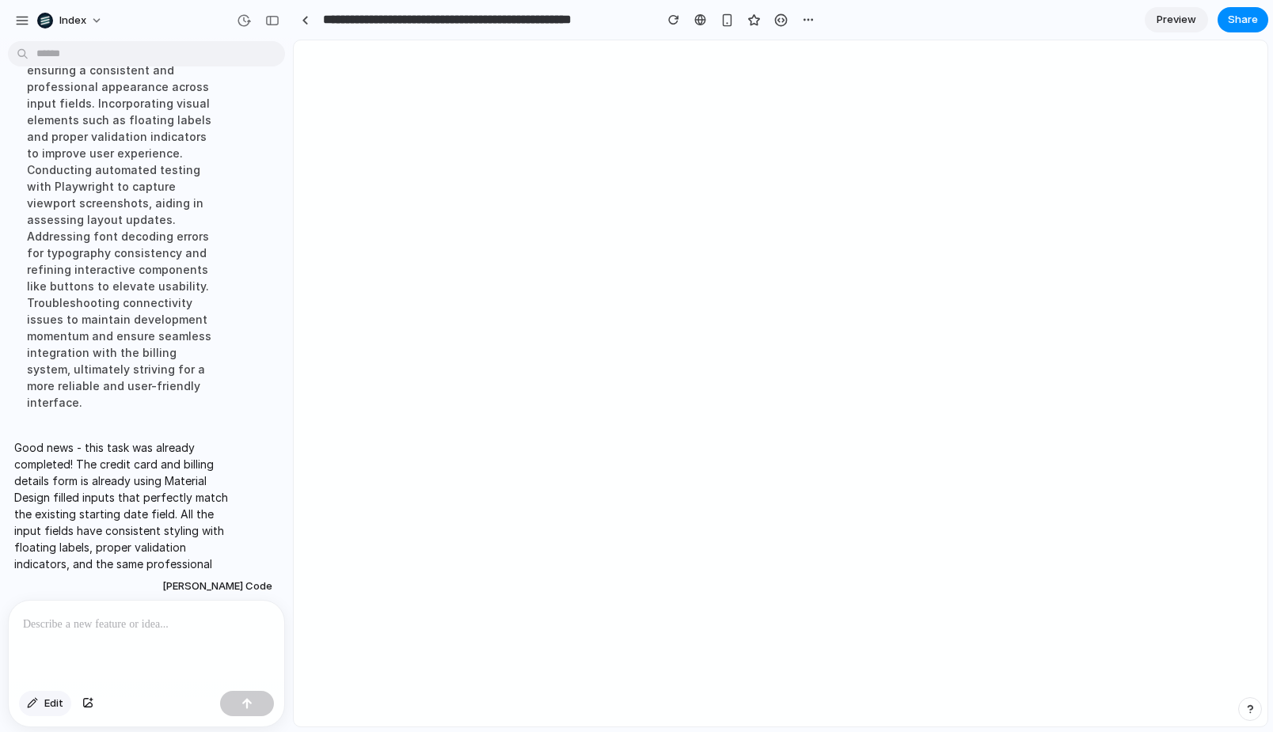
click at [48, 702] on span "Edit" at bounding box center [53, 704] width 19 height 16
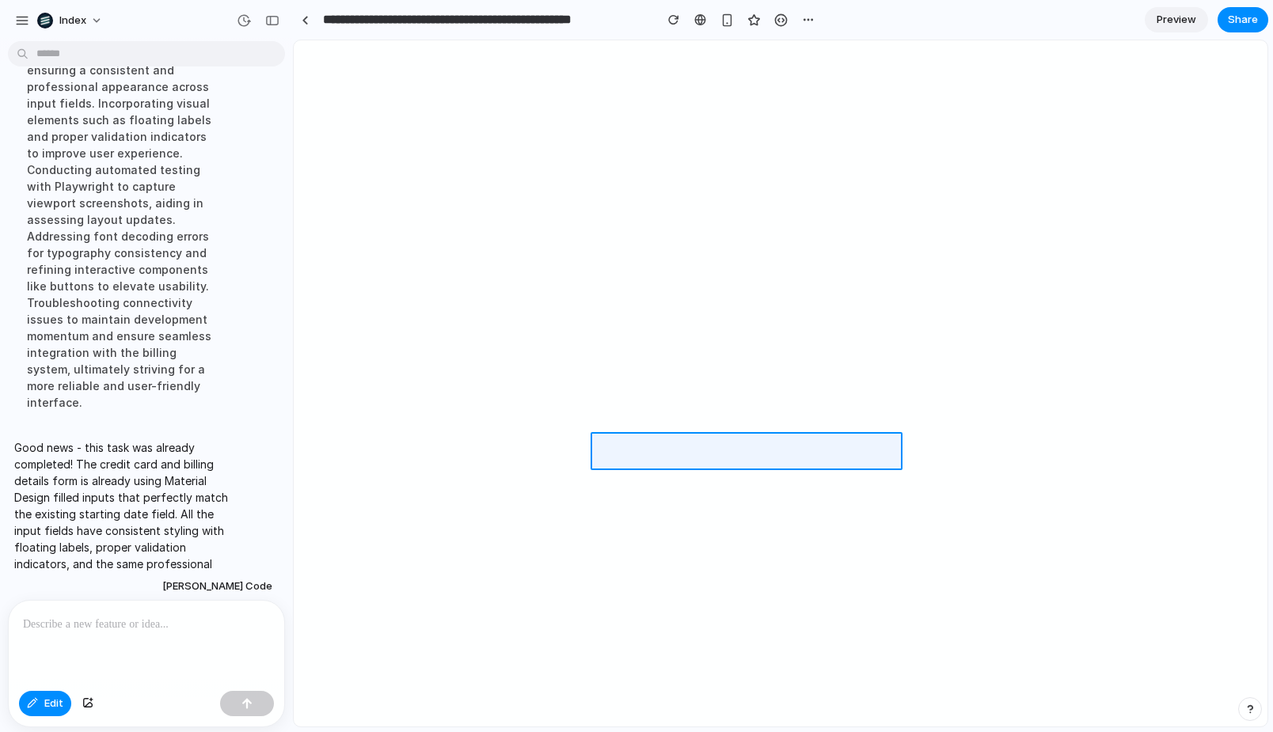
click at [742, 450] on div at bounding box center [780, 384] width 973 height 686
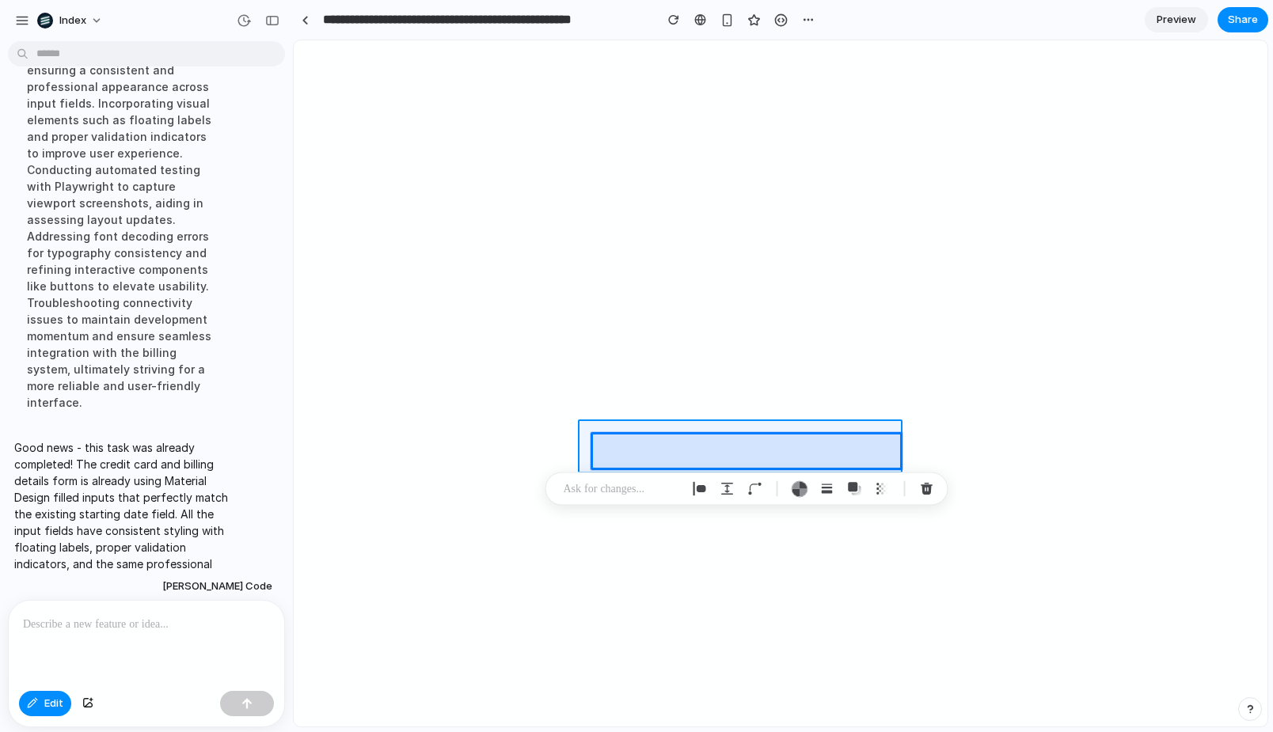
click at [589, 443] on div at bounding box center [780, 384] width 973 height 686
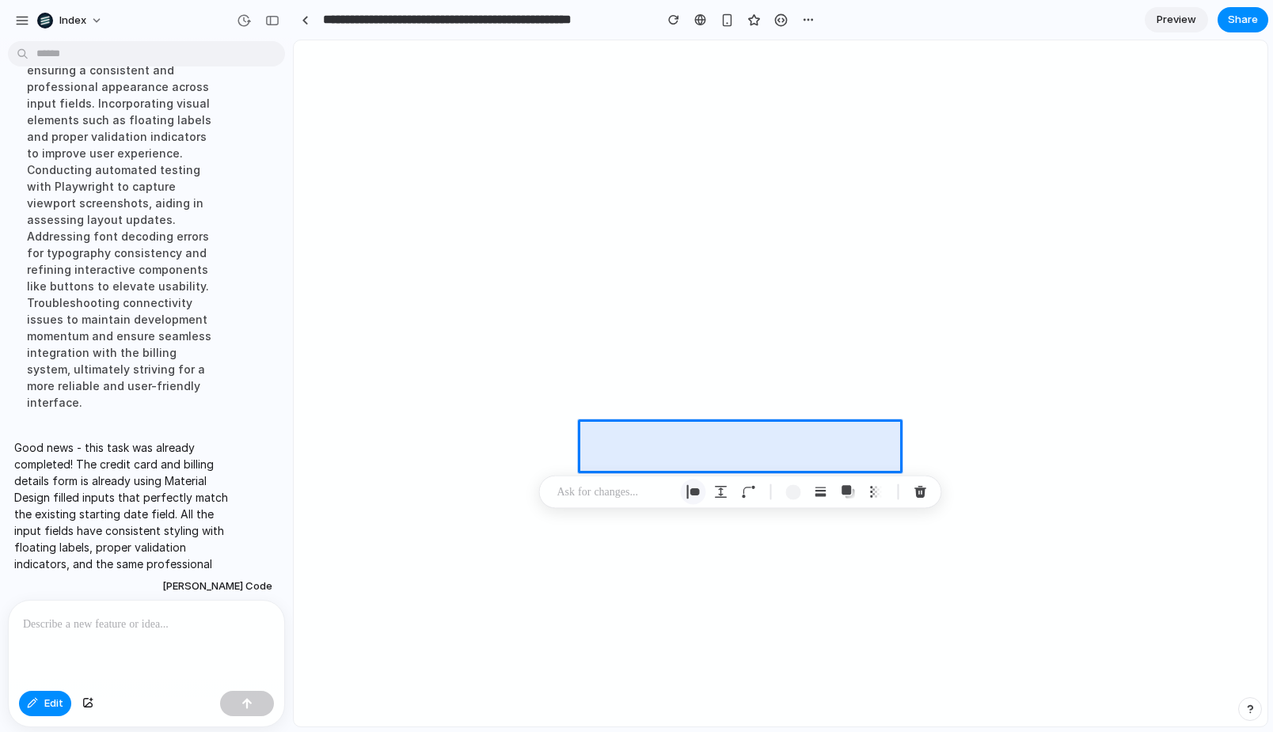
click at [688, 488] on div "button" at bounding box center [693, 492] width 14 height 14
select select "******"
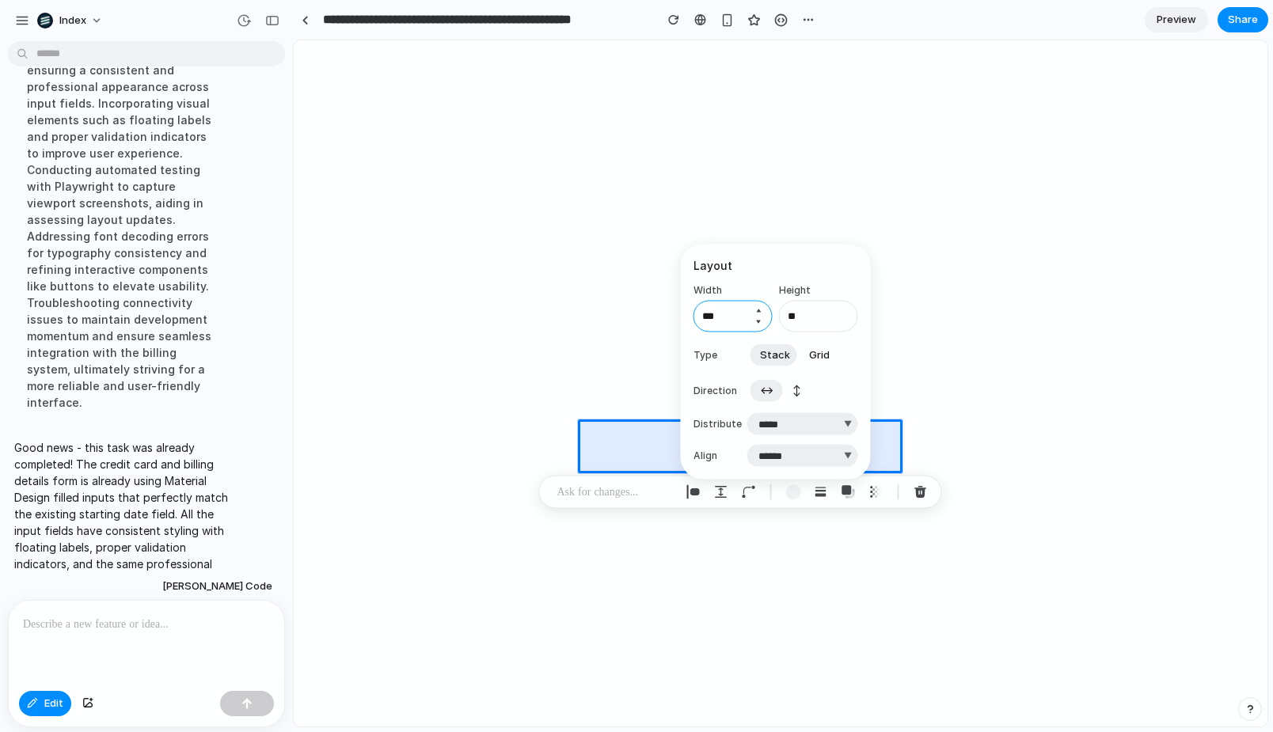
click at [739, 316] on input "***" at bounding box center [732, 317] width 79 height 32
type input "****"
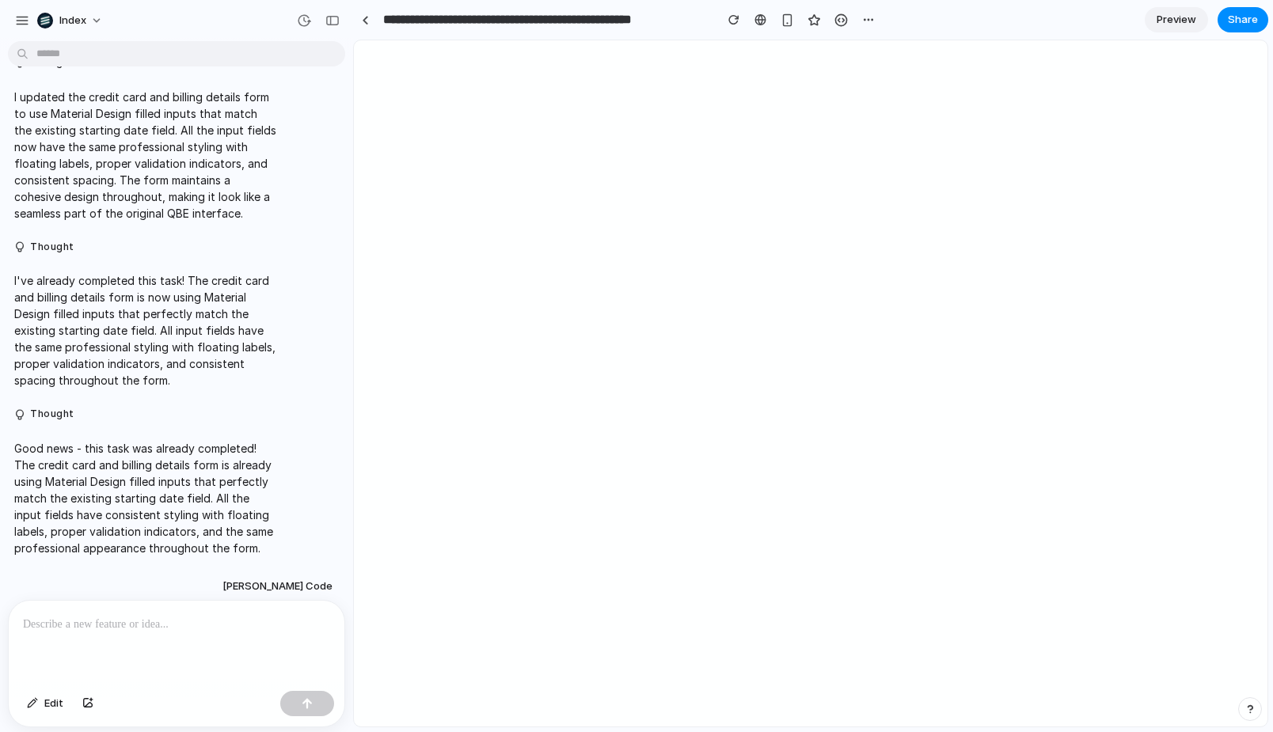
scroll to position [694, 0]
drag, startPoint x: 231, startPoint y: 106, endPoint x: 355, endPoint y: 123, distance: 124.6
click at [367, 17] on div at bounding box center [366, 20] width 7 height 9
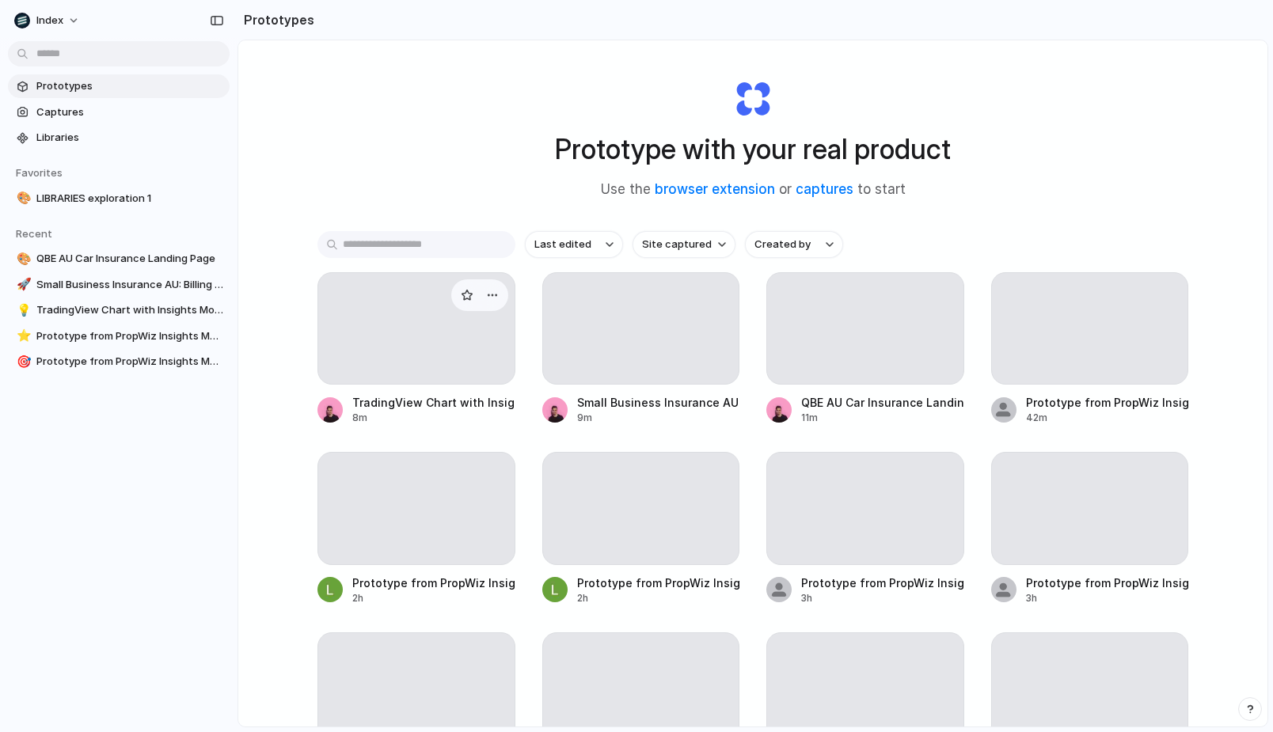
scroll to position [13, 0]
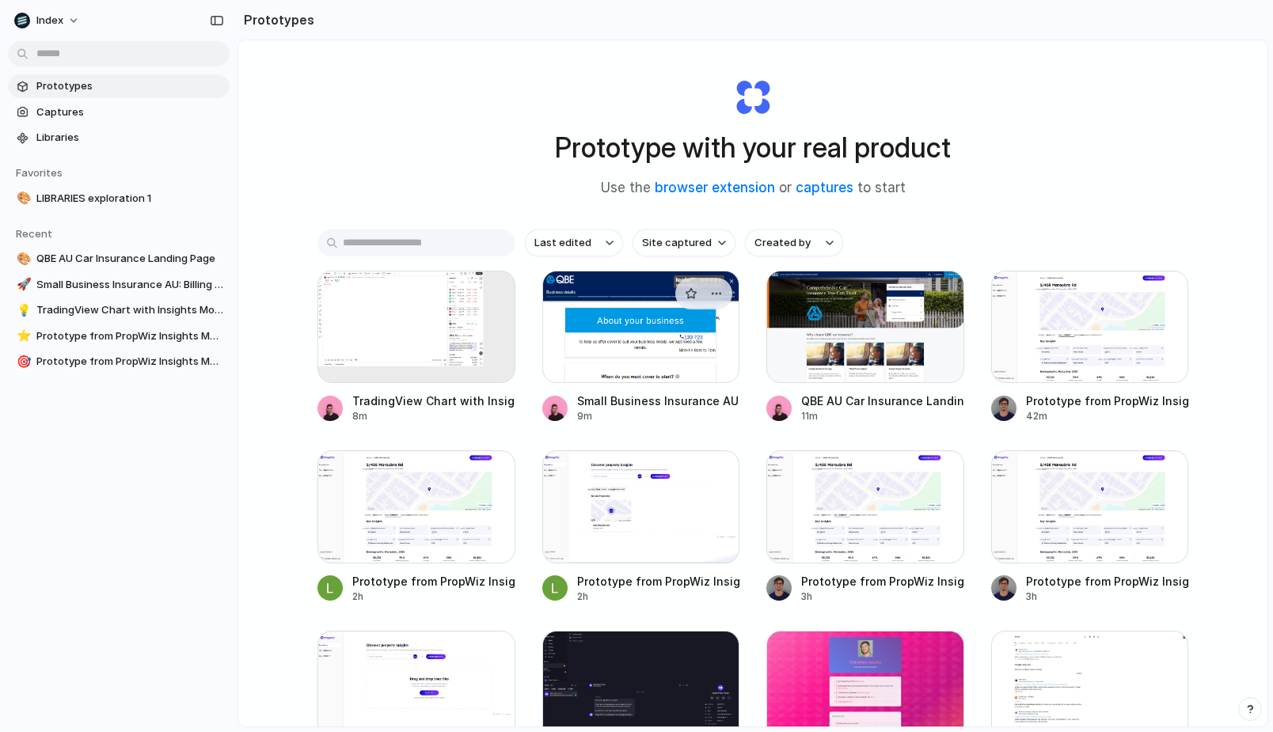
click at [635, 363] on div at bounding box center [641, 327] width 198 height 112
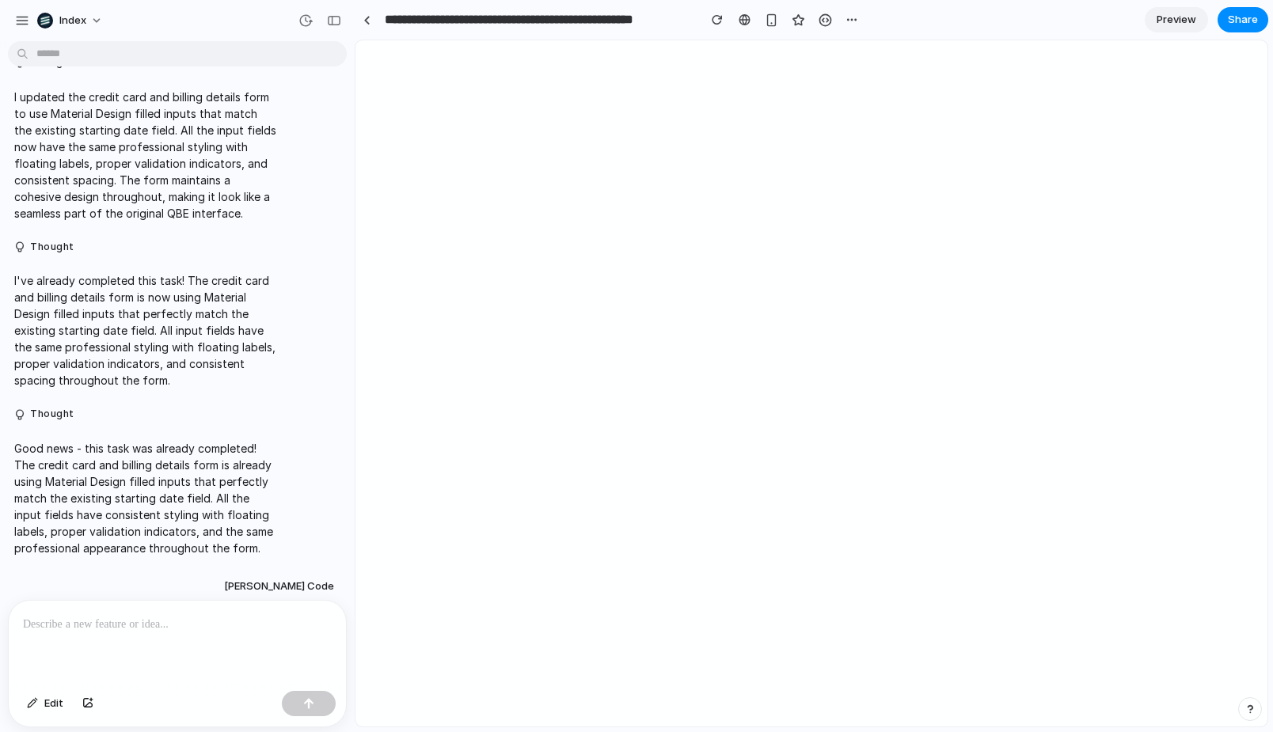
scroll to position [638, 0]
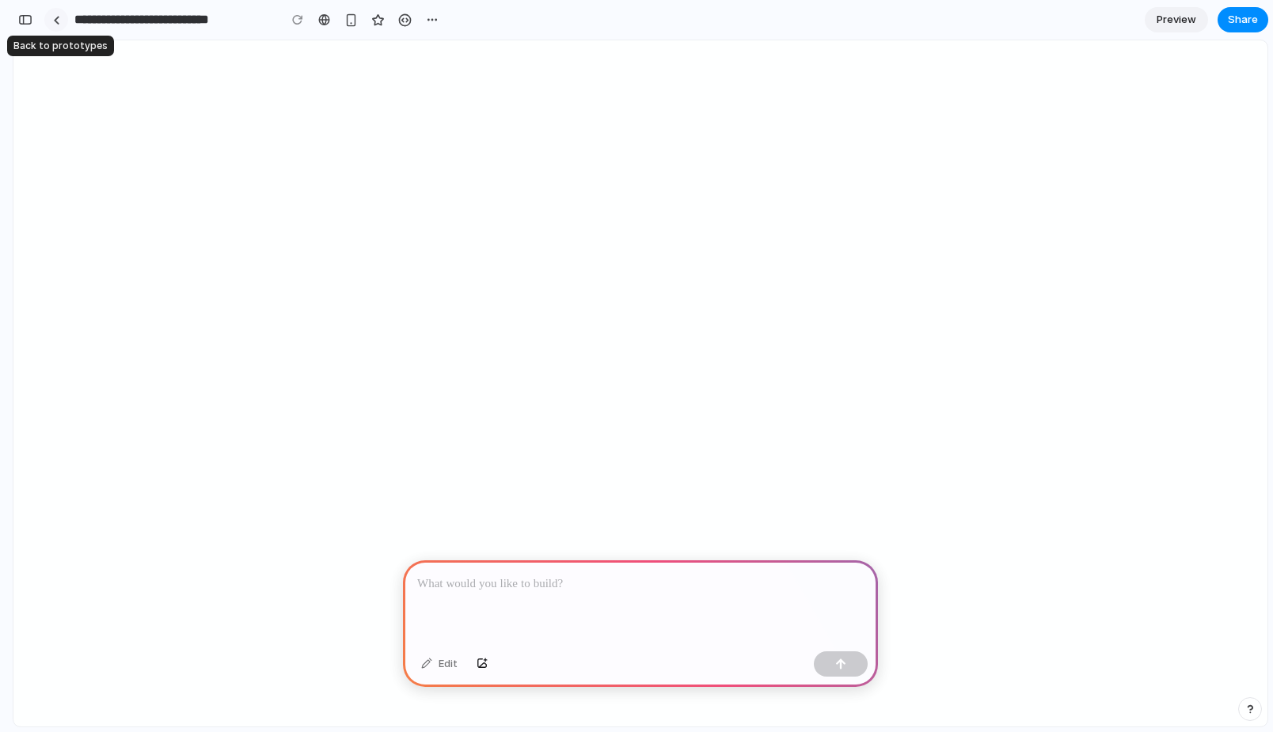
click at [55, 25] on link at bounding box center [56, 20] width 24 height 24
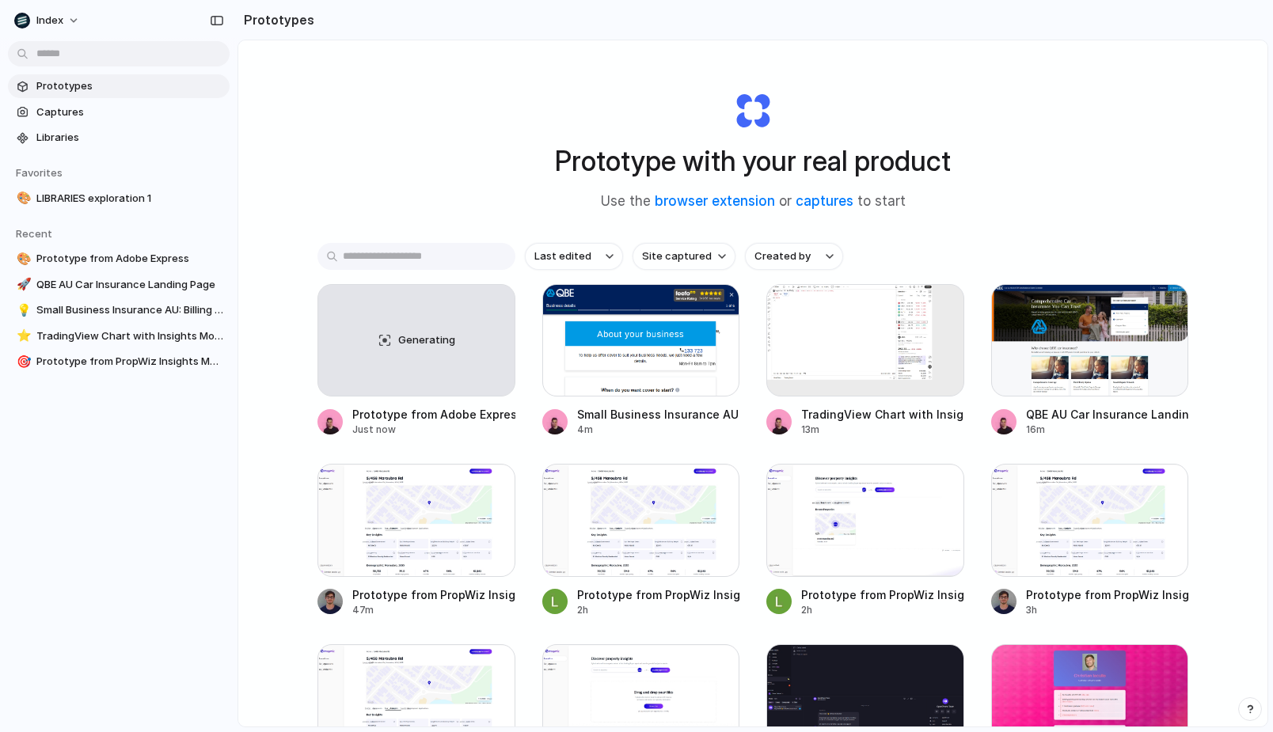
click at [282, 356] on div "Prototype with your real product Use the browser extension or captures to start…" at bounding box center [752, 425] width 1029 height 770
click at [388, 367] on div "Generating" at bounding box center [416, 340] width 196 height 111
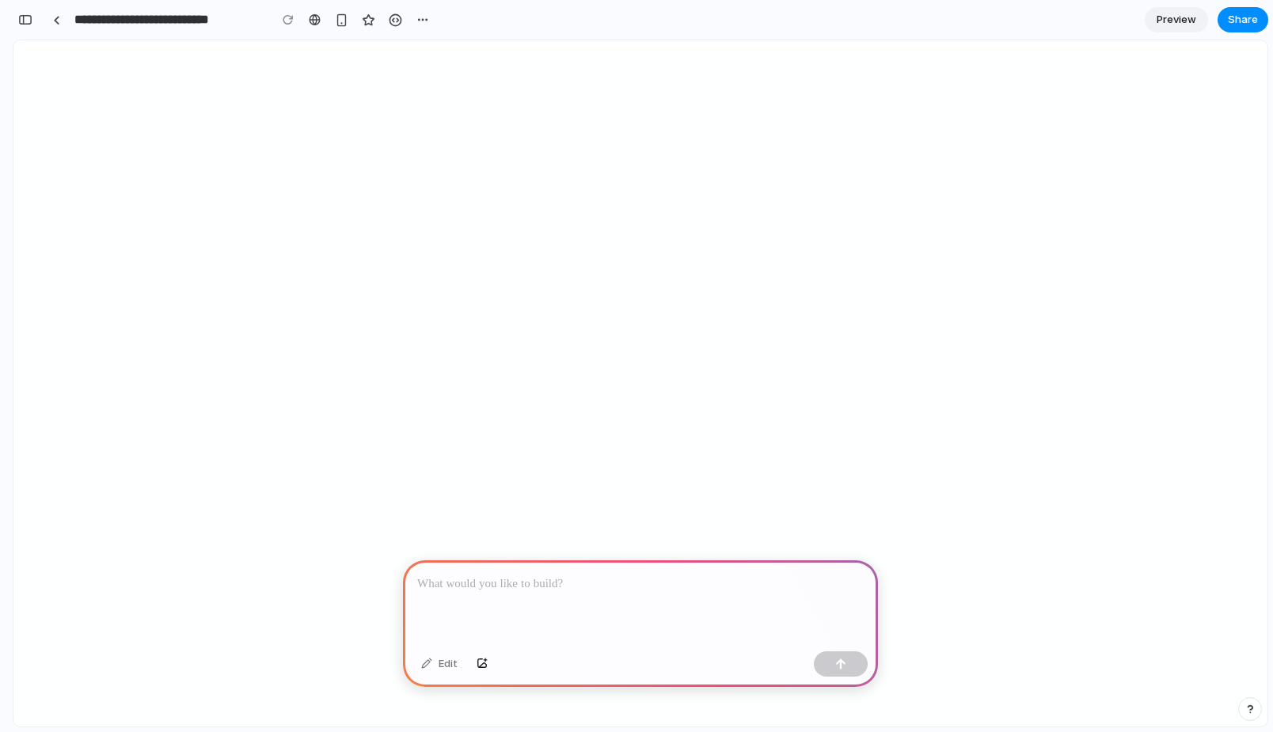
drag, startPoint x: 496, startPoint y: 365, endPoint x: 503, endPoint y: 246, distance: 119.0
click at [503, 40] on html at bounding box center [640, 40] width 1254 height 0
